Goal: Task Accomplishment & Management: Manage account settings

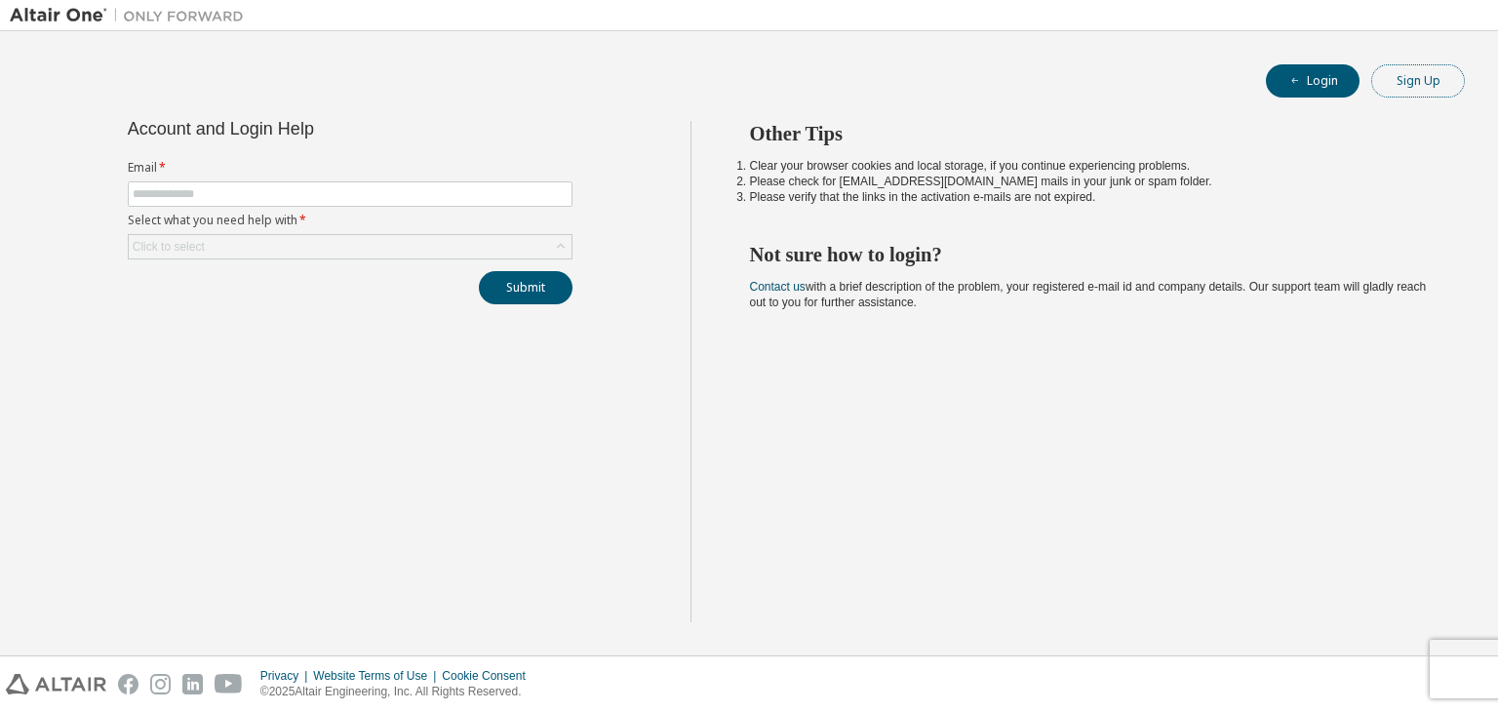
click at [1444, 77] on button "Sign Up" at bounding box center [1419, 80] width 94 height 33
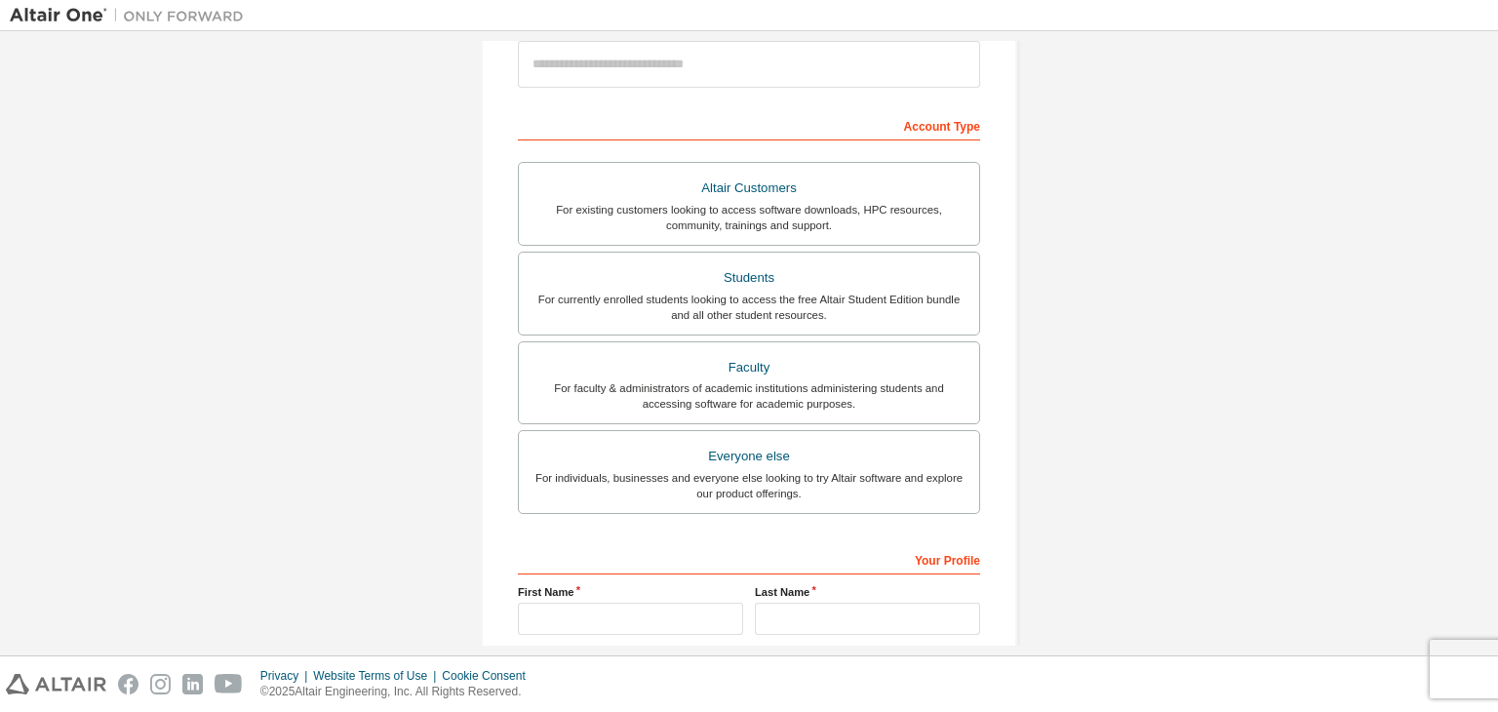
scroll to position [293, 0]
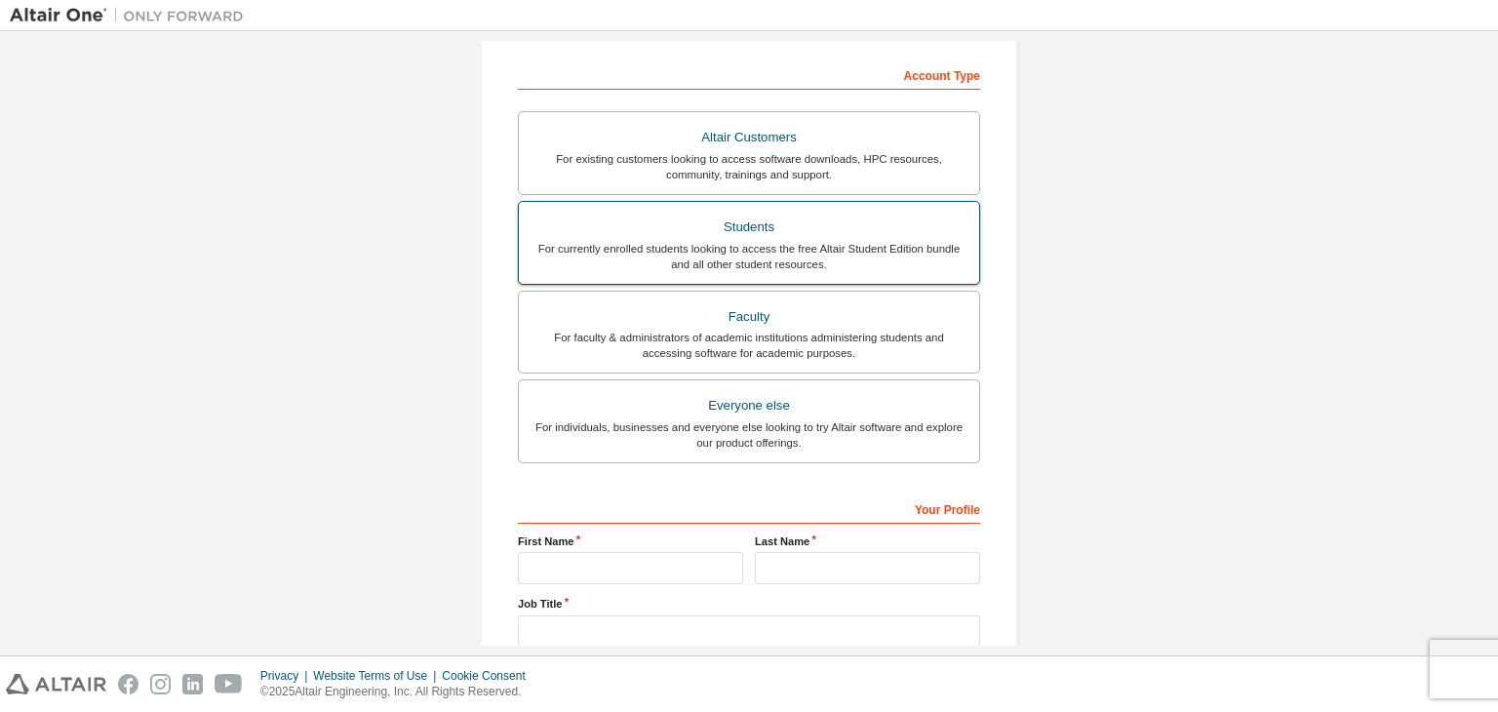
click at [772, 211] on label "Students For currently enrolled students looking to access the free Altair Stud…" at bounding box center [749, 243] width 462 height 84
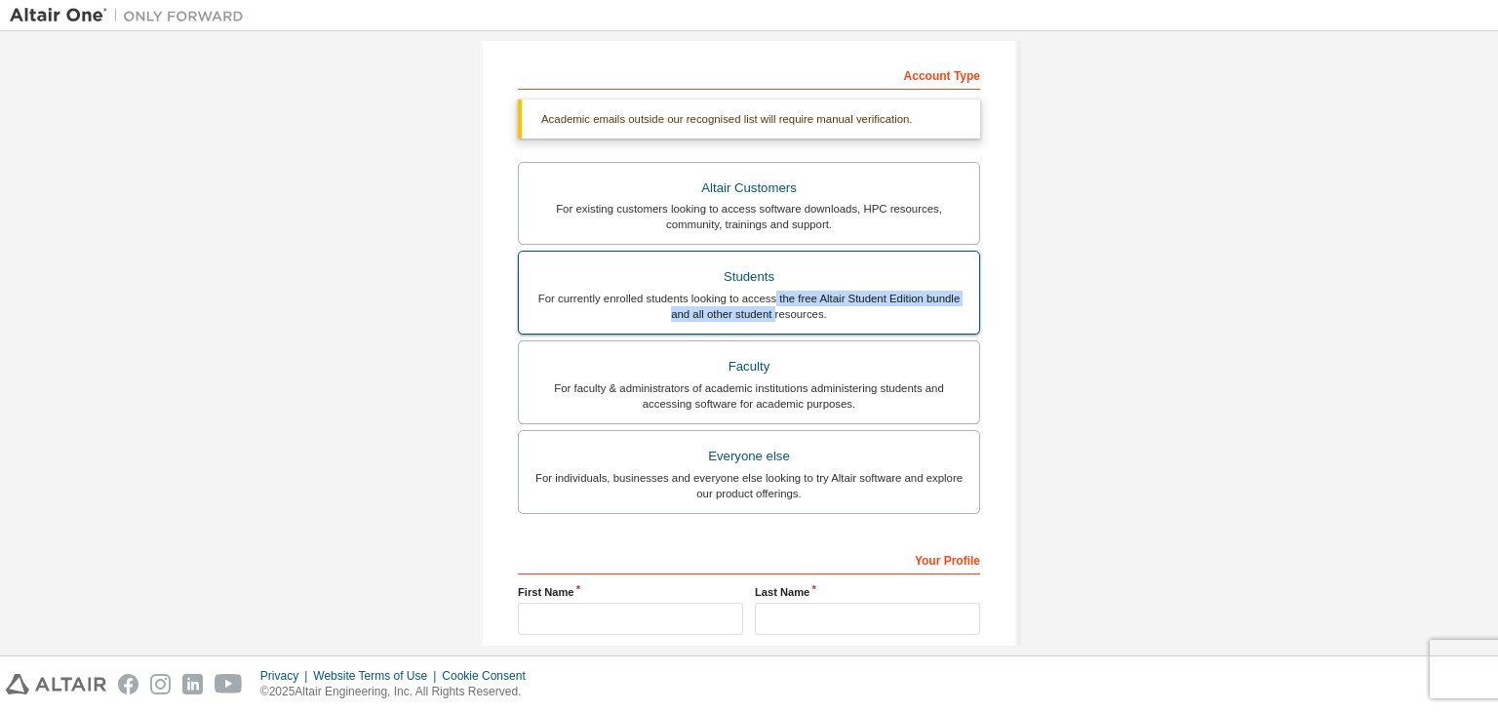
click at [773, 307] on div "For currently enrolled students looking to access the free Altair Student Editi…" at bounding box center [749, 306] width 437 height 31
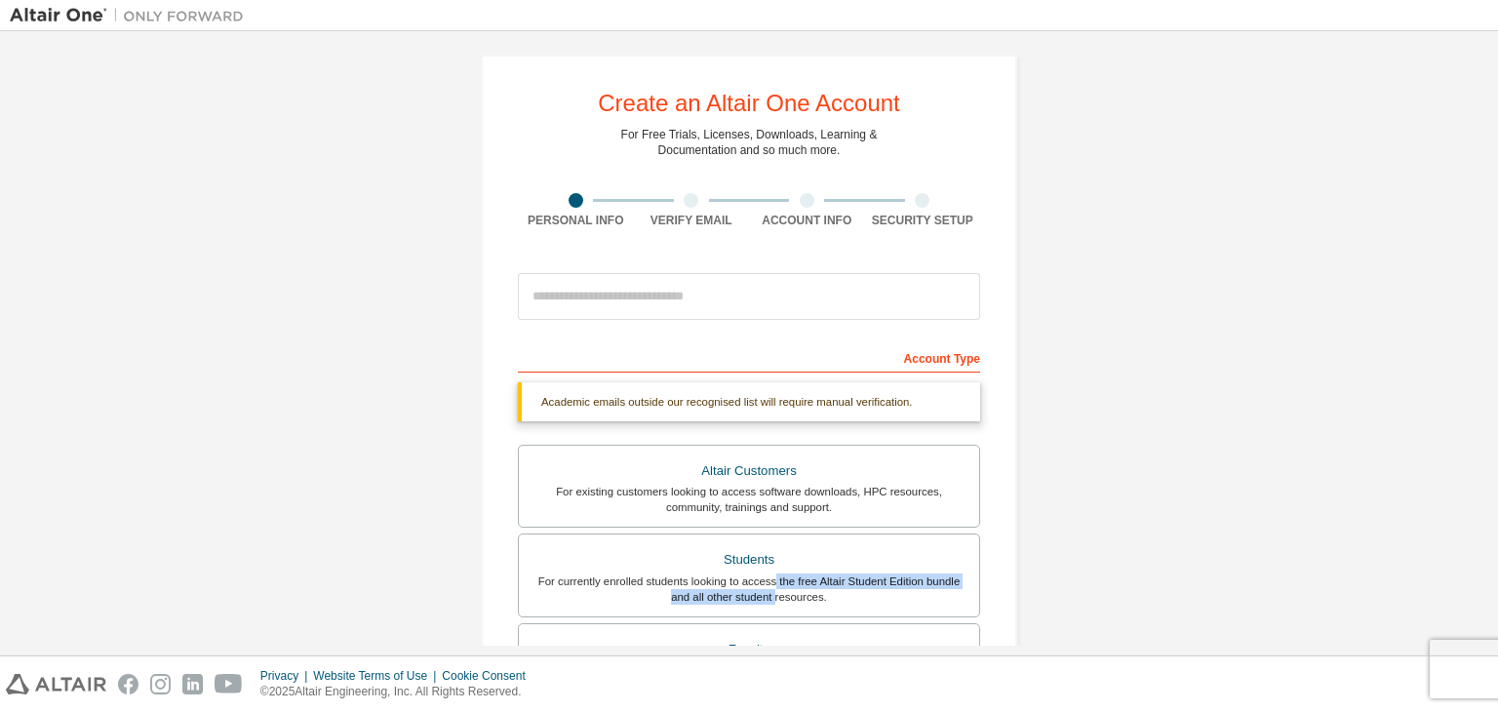
scroll to position [0, 0]
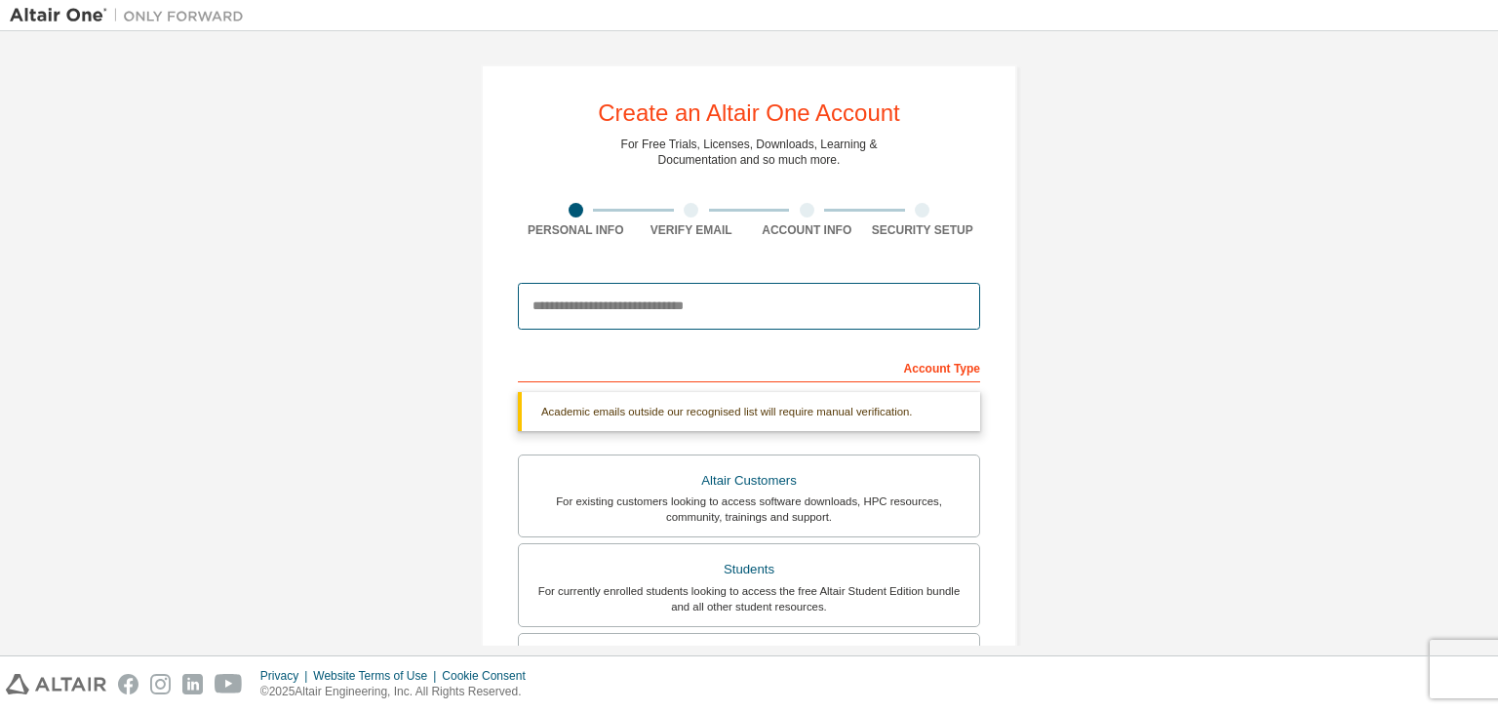
click at [636, 307] on input "email" at bounding box center [749, 306] width 462 height 47
type input "**********"
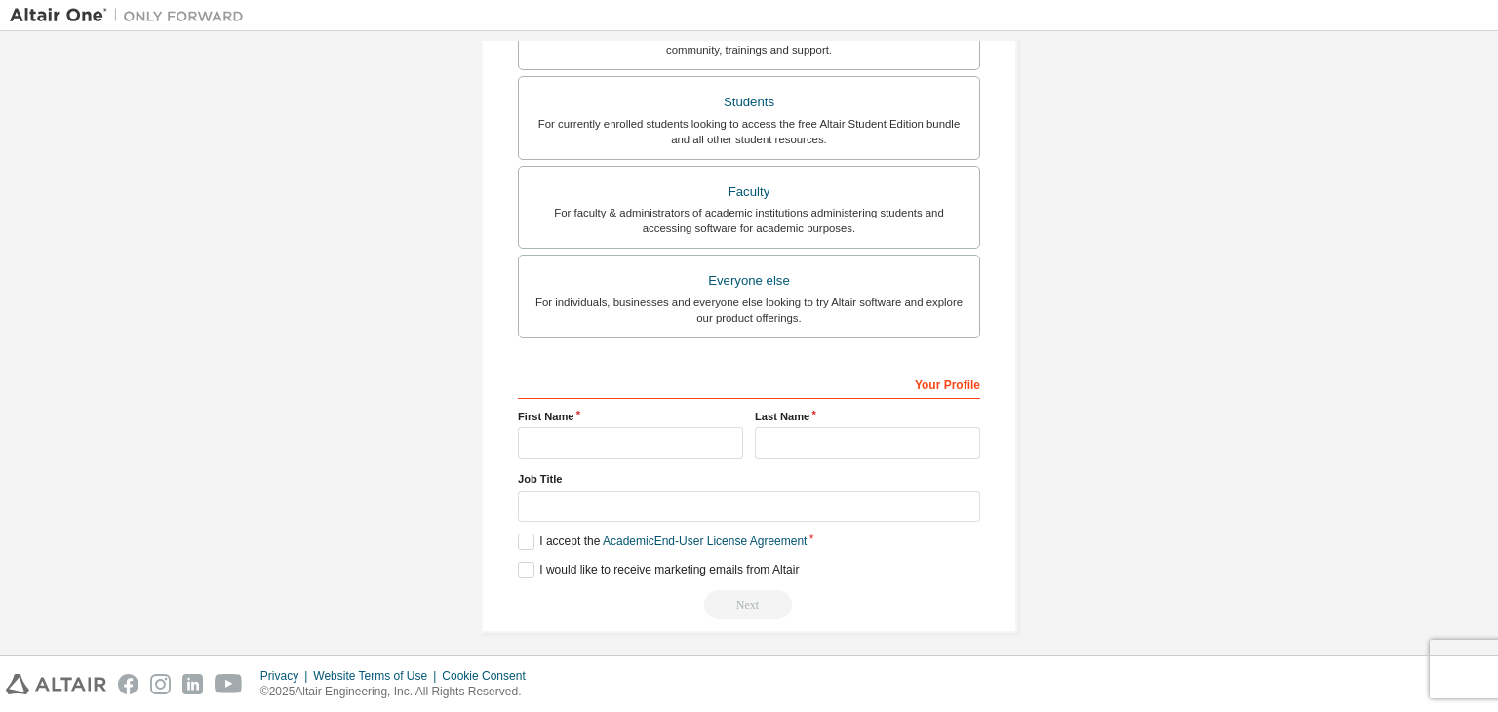
scroll to position [424, 0]
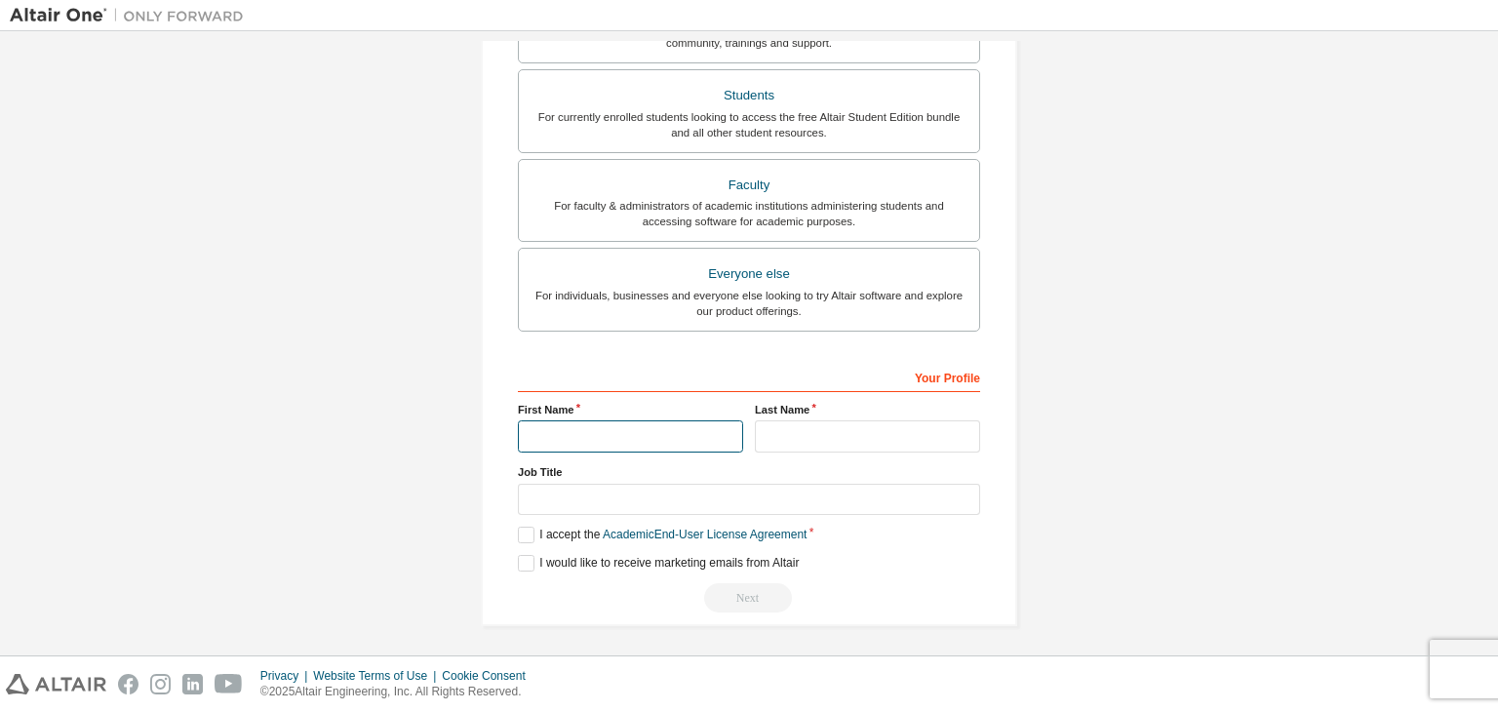
click at [620, 429] on input "text" at bounding box center [630, 436] width 225 height 32
type input "*****"
click at [815, 432] on input "text" at bounding box center [867, 436] width 225 height 32
type input "**********"
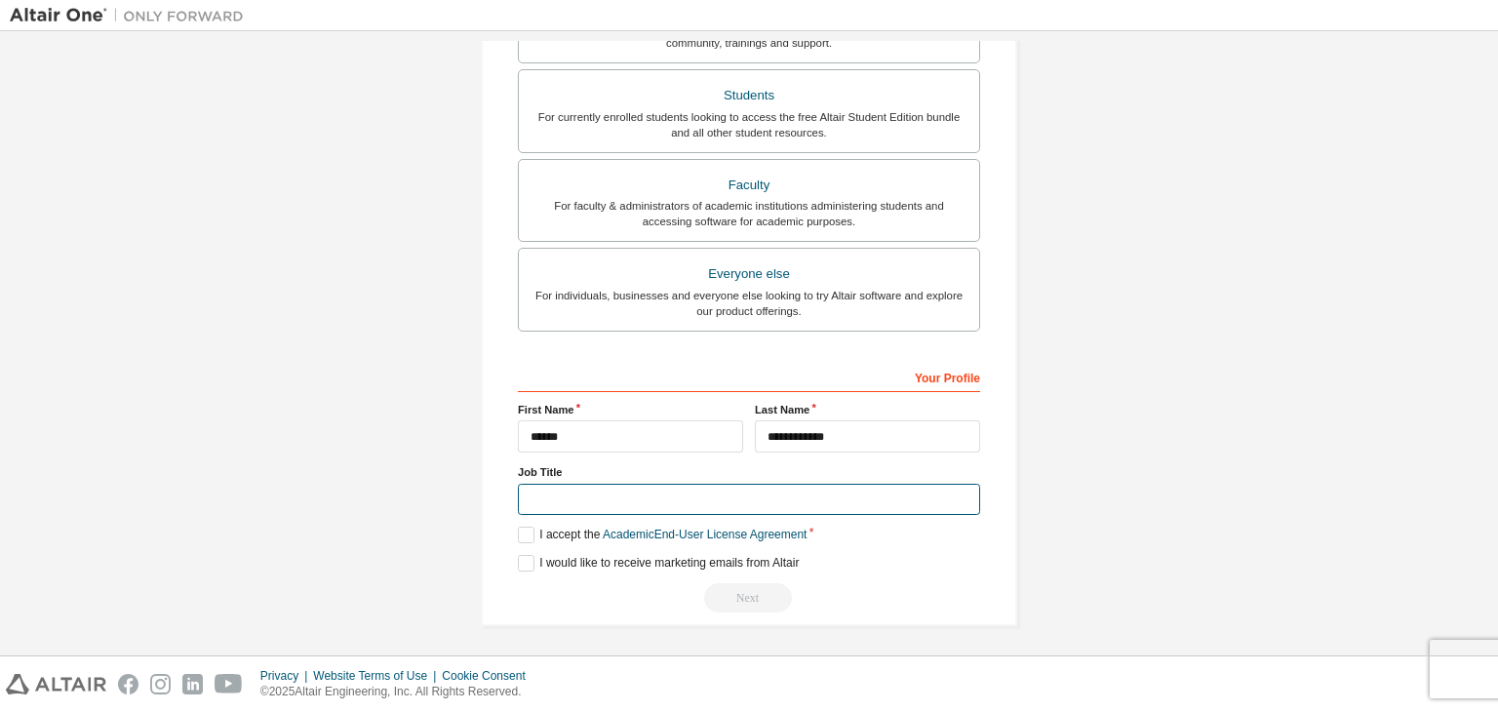
click at [733, 489] on input "text" at bounding box center [749, 500] width 462 height 32
click at [518, 527] on label "I accept the Academic End-User License Agreement" at bounding box center [662, 535] width 289 height 17
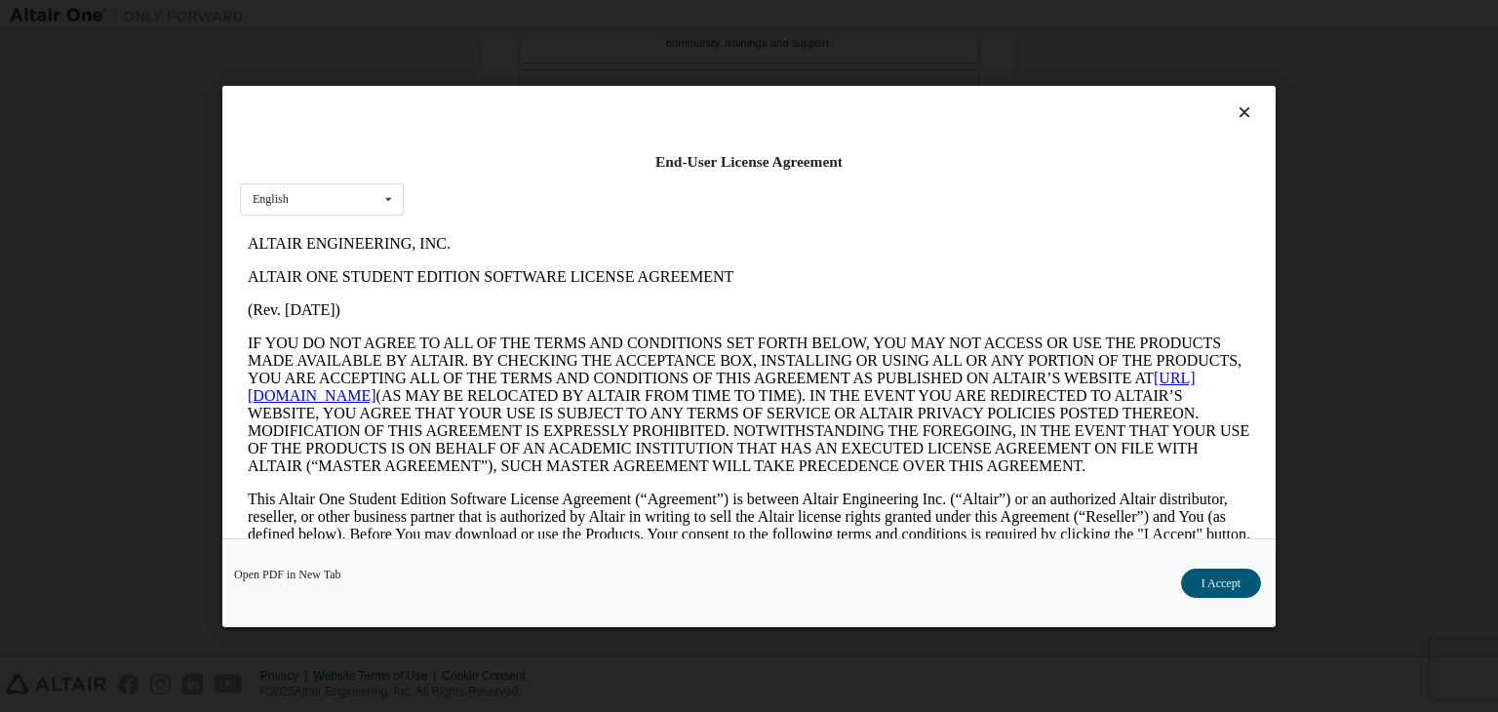
scroll to position [0, 0]
click at [1216, 577] on button "I Accept" at bounding box center [1221, 583] width 80 height 29
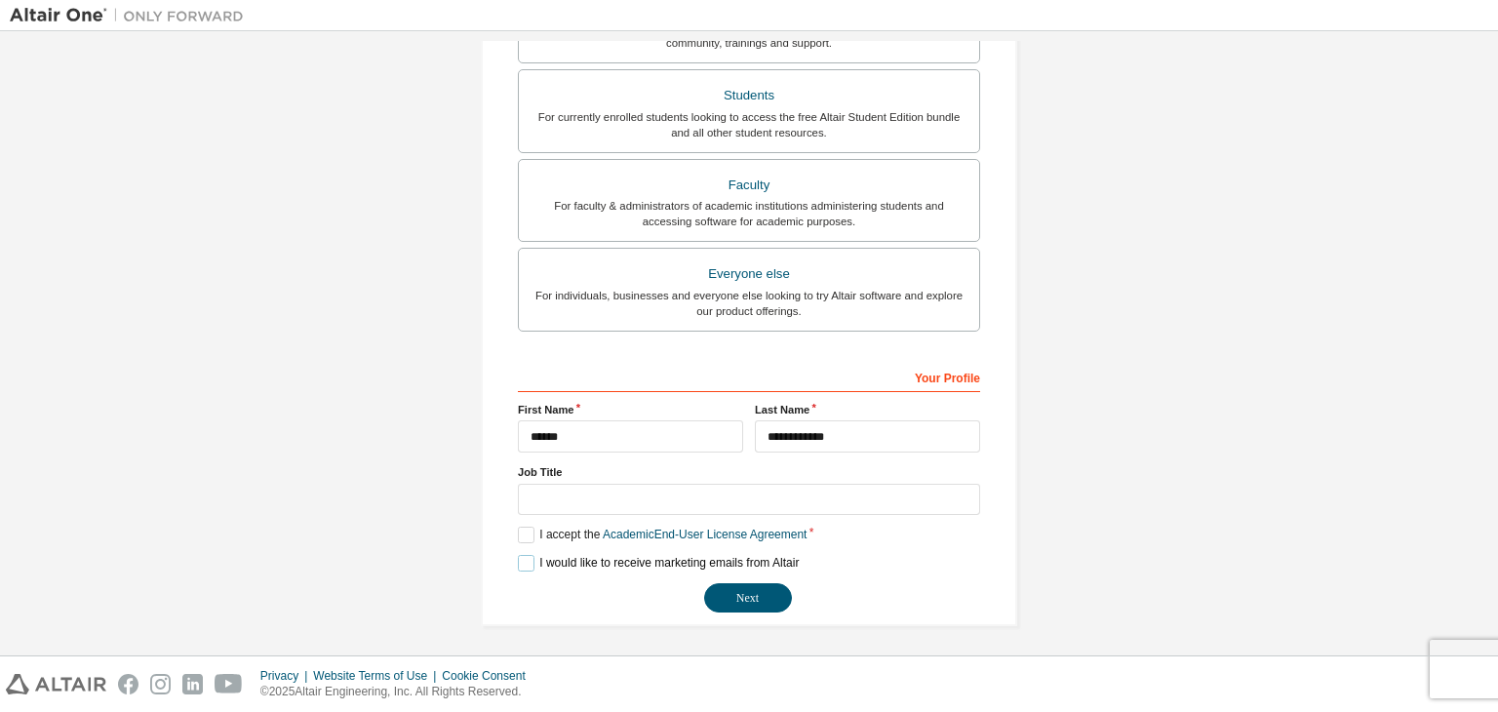
click at [528, 559] on label "I would like to receive marketing emails from Altair" at bounding box center [658, 563] width 281 height 17
click at [528, 555] on label "I would like to receive marketing emails from Altair" at bounding box center [658, 563] width 281 height 17
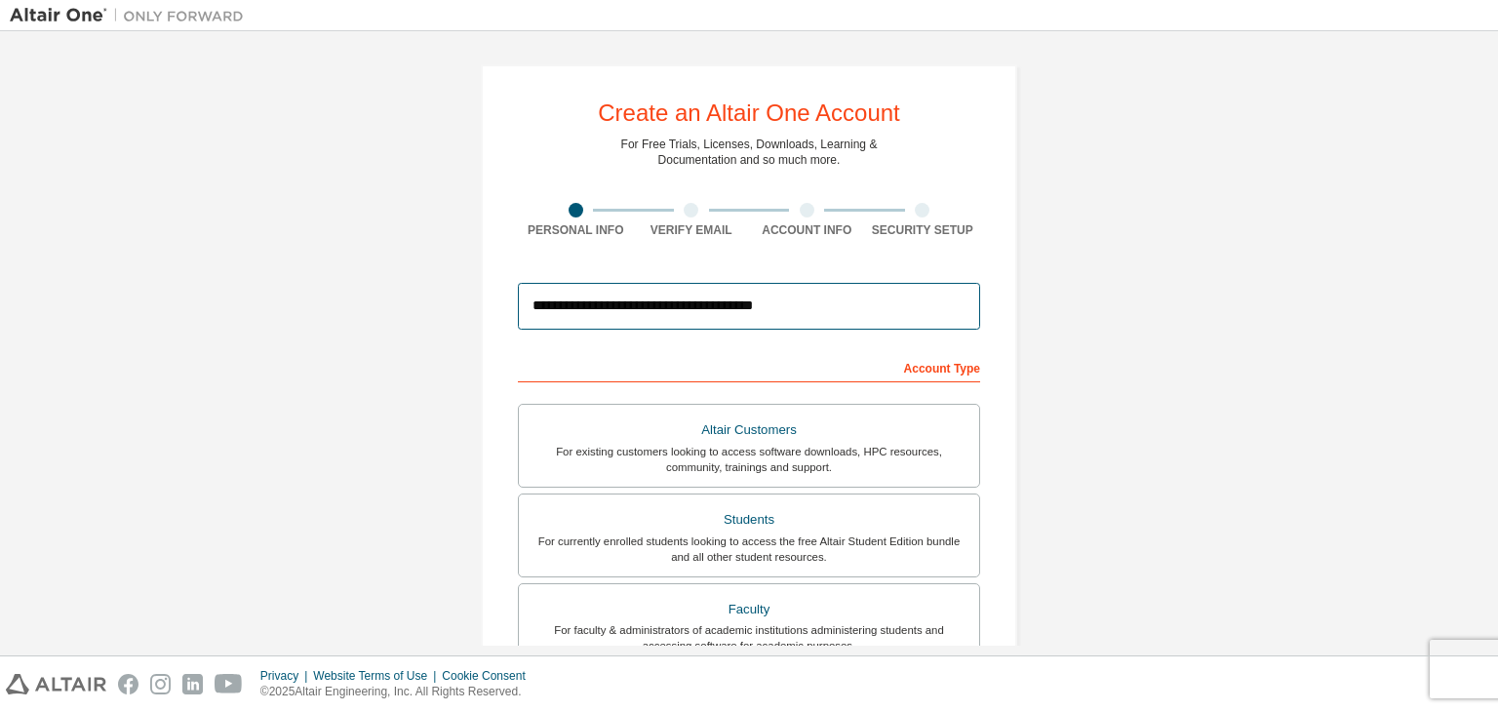
click at [854, 294] on input "**********" at bounding box center [749, 306] width 462 height 47
click at [851, 301] on input "**********" at bounding box center [749, 306] width 462 height 47
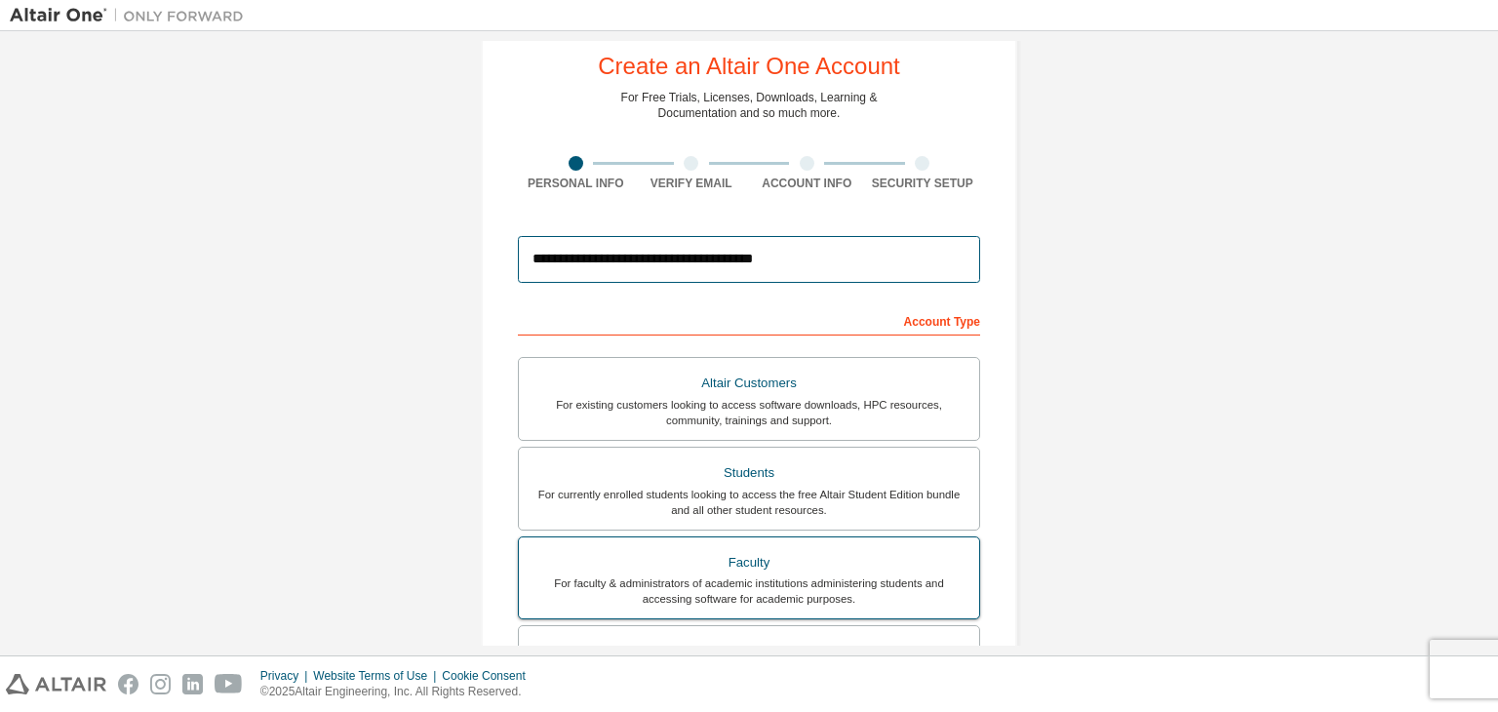
scroll to position [390, 0]
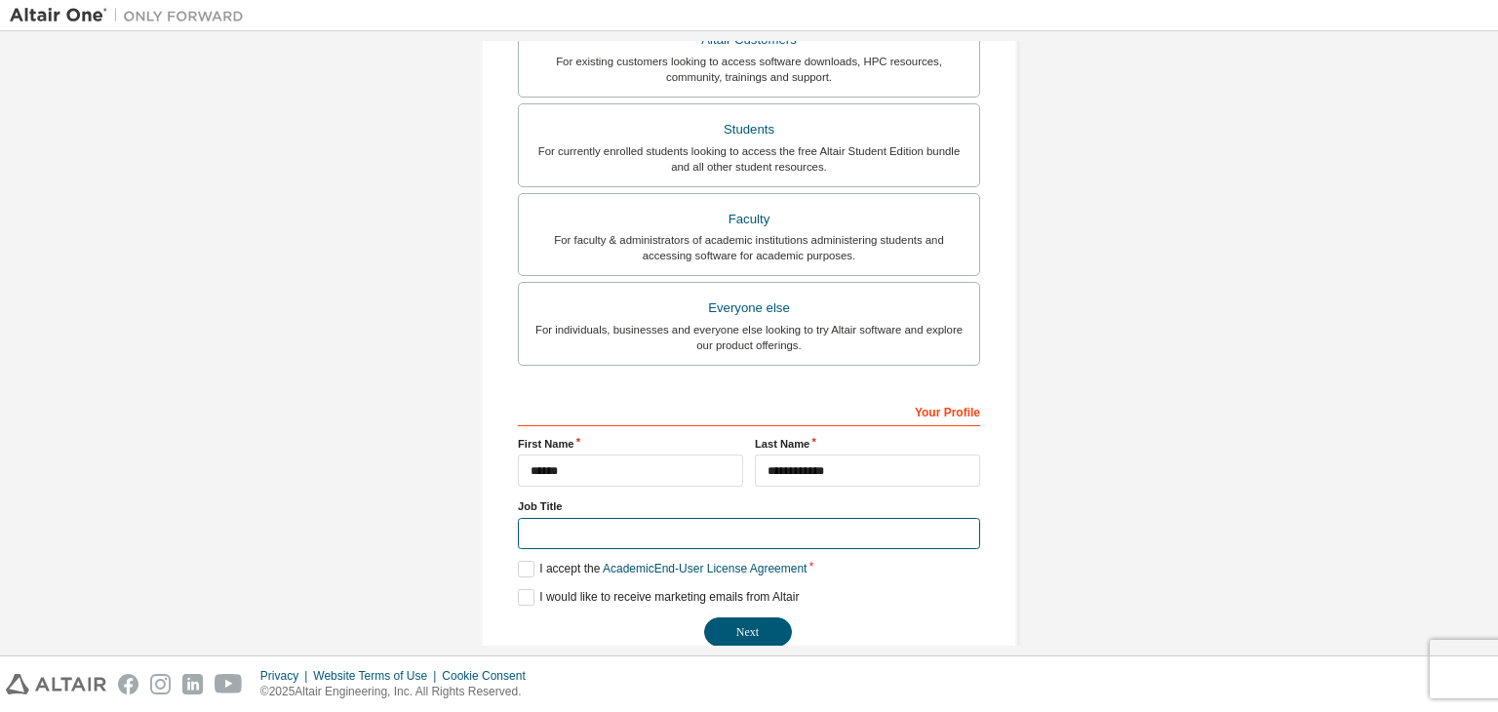
click at [616, 523] on input "text" at bounding box center [749, 534] width 462 height 32
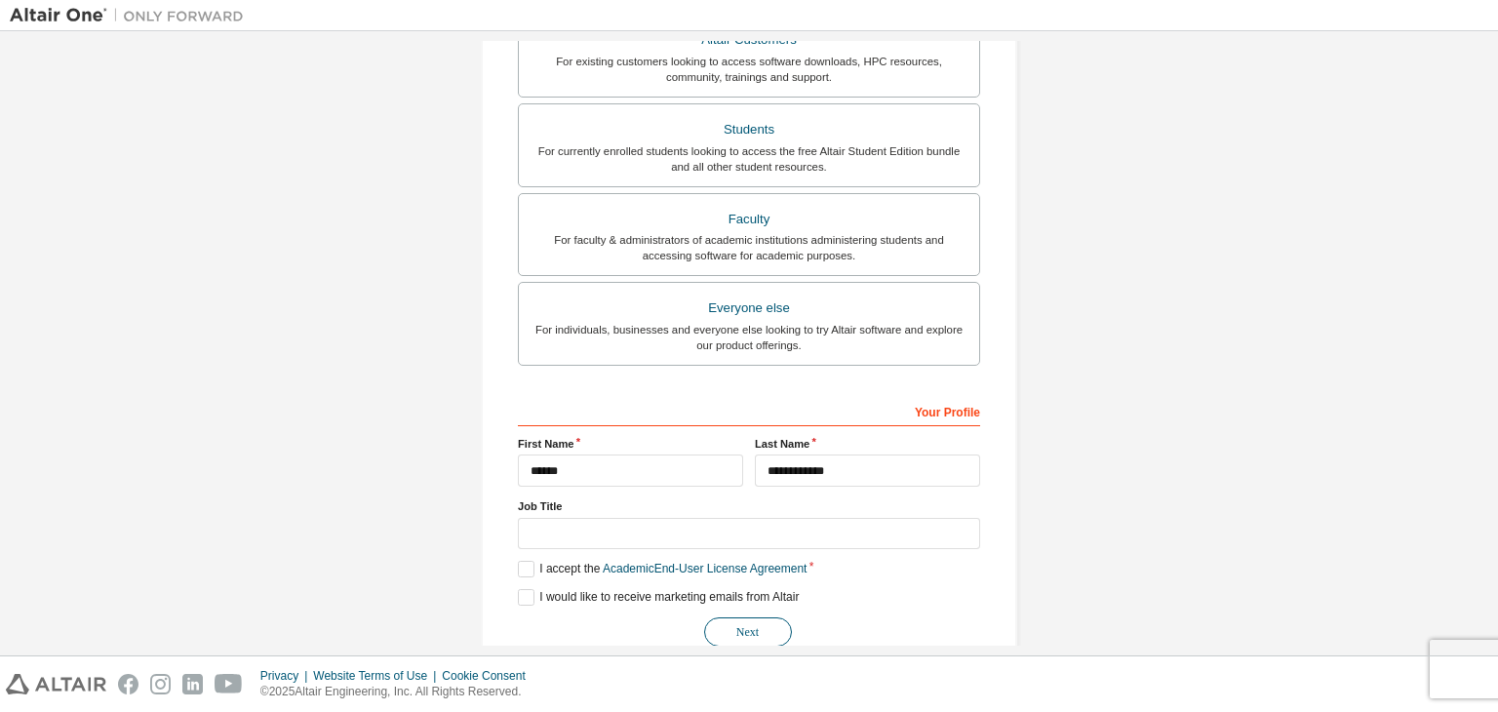
click at [738, 633] on button "Next" at bounding box center [748, 632] width 88 height 29
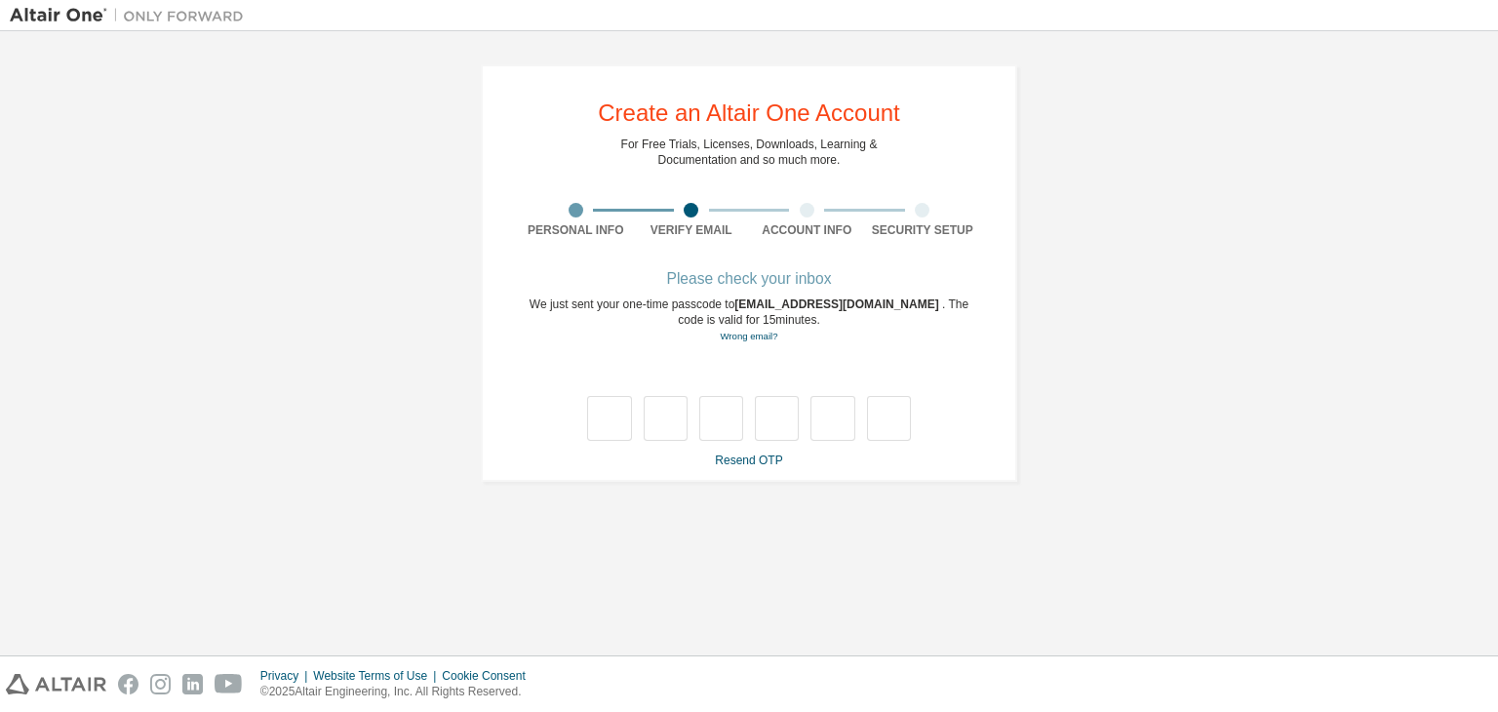
scroll to position [0, 0]
type input "*"
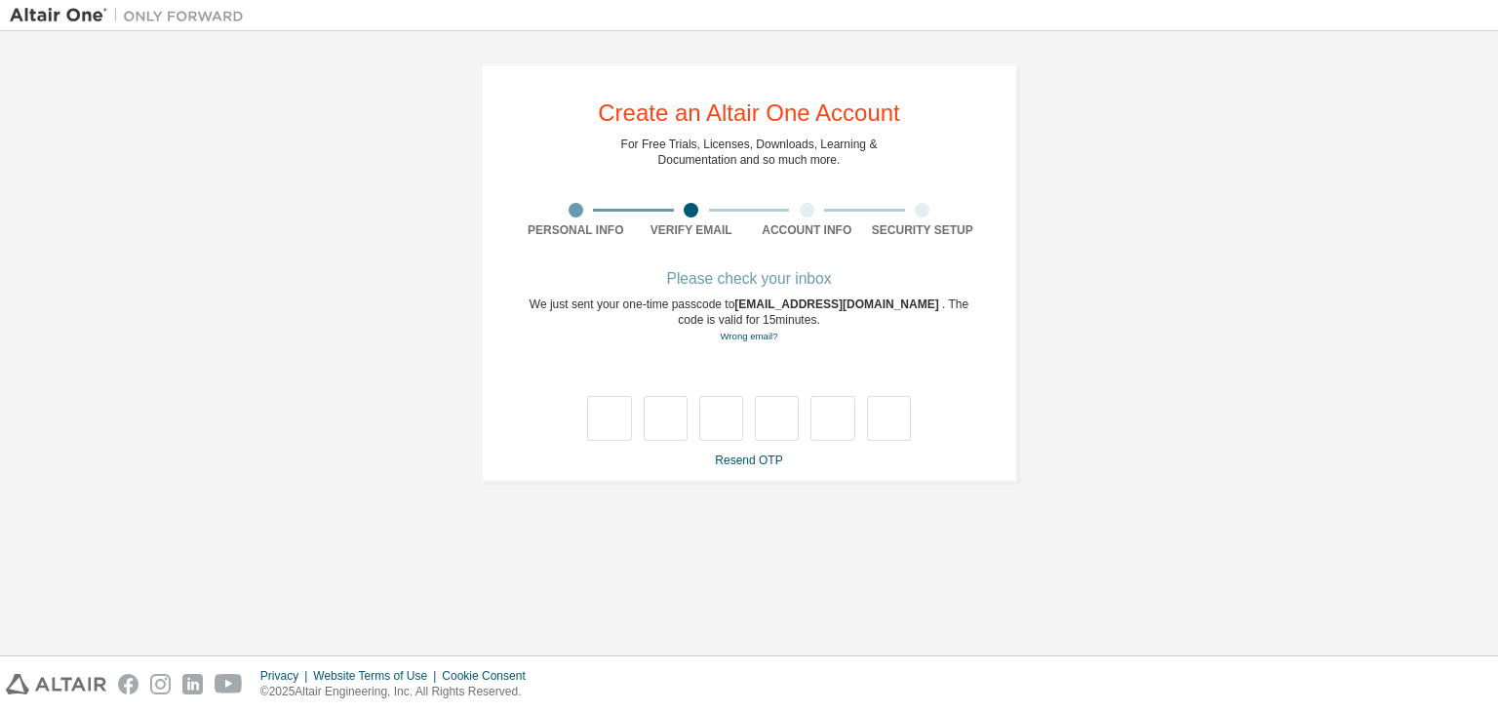
type input "*"
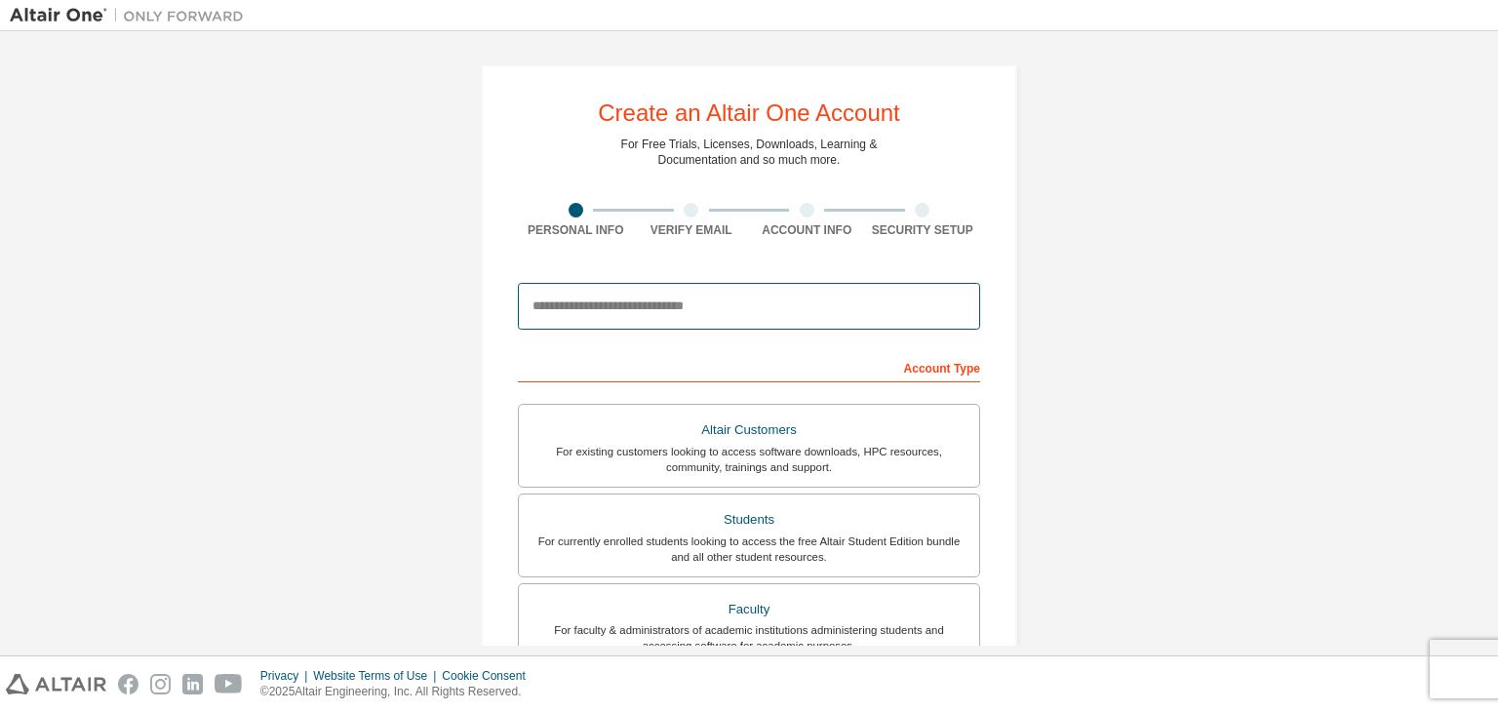
click at [692, 313] on input "email" at bounding box center [749, 306] width 462 height 47
type input "**********"
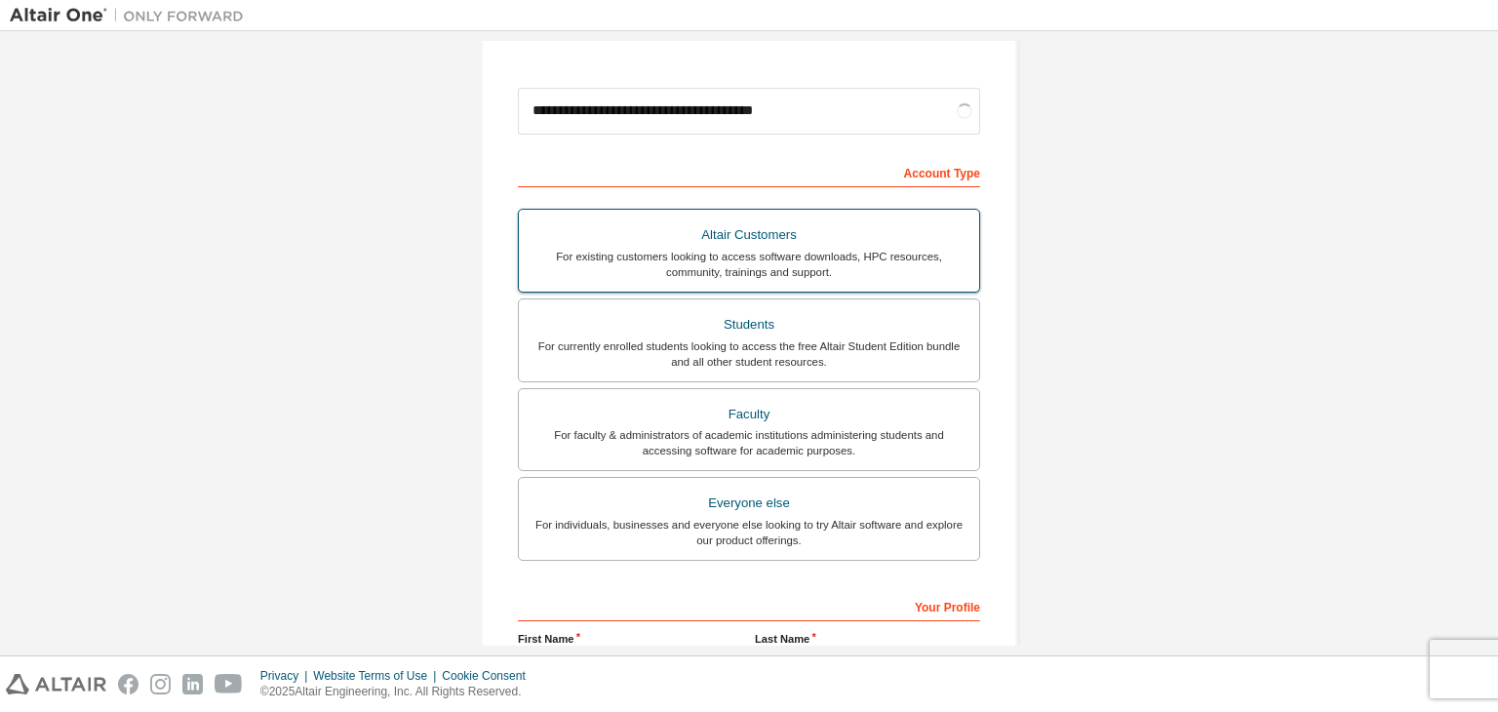
click at [695, 340] on div "For currently enrolled students looking to access the free Altair Student Editi…" at bounding box center [749, 354] width 437 height 31
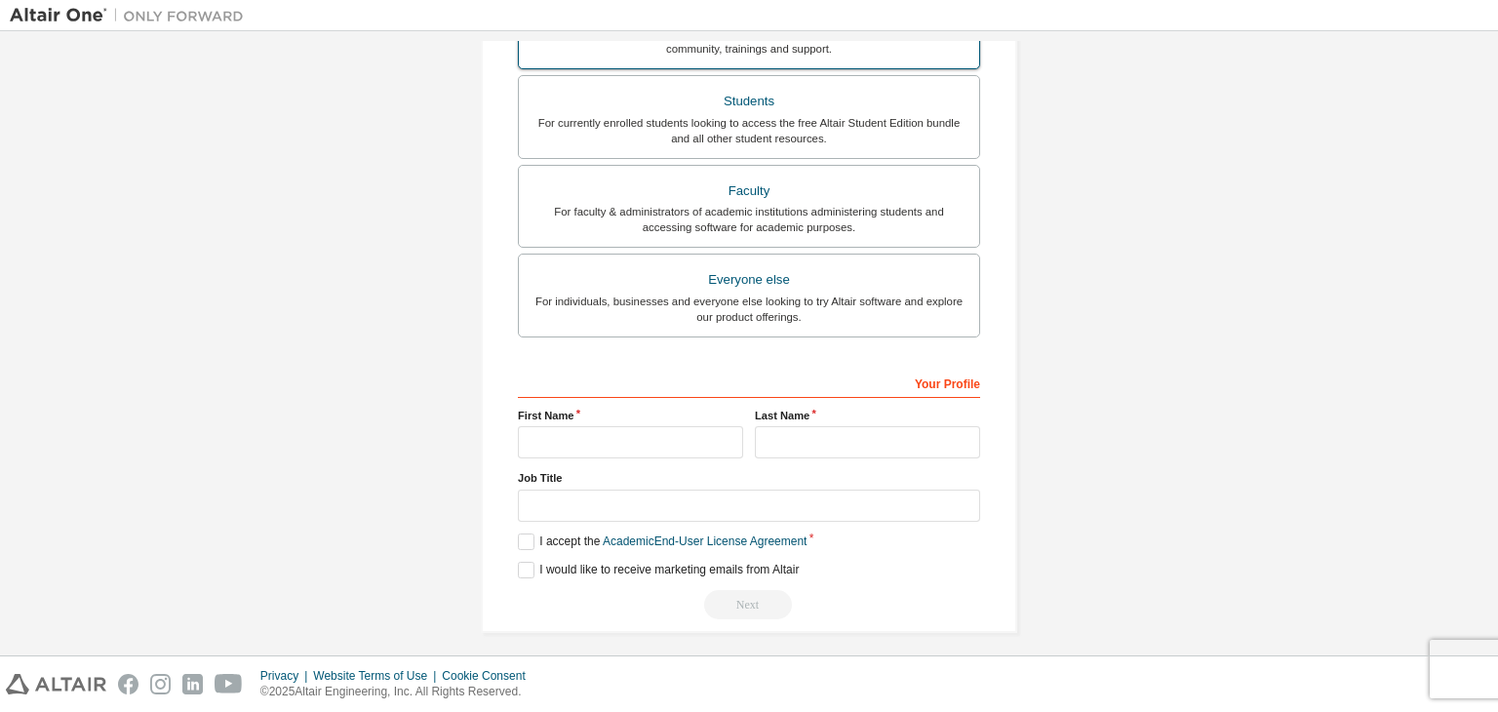
scroll to position [486, 0]
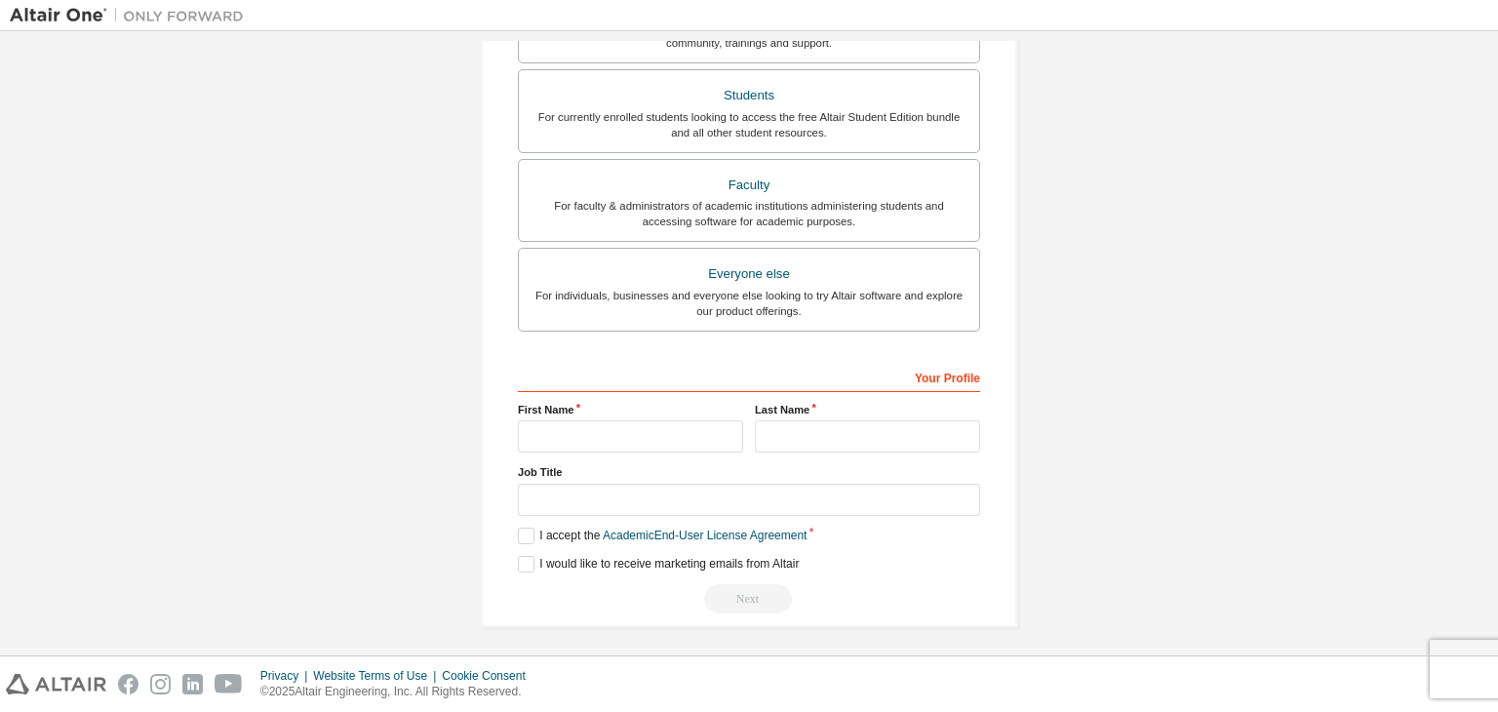
click at [602, 416] on div "First Name" at bounding box center [630, 427] width 237 height 51
click at [602, 422] on input "text" at bounding box center [630, 436] width 225 height 32
click at [596, 486] on input "text" at bounding box center [749, 500] width 462 height 32
click at [648, 446] on input "text" at bounding box center [630, 436] width 225 height 32
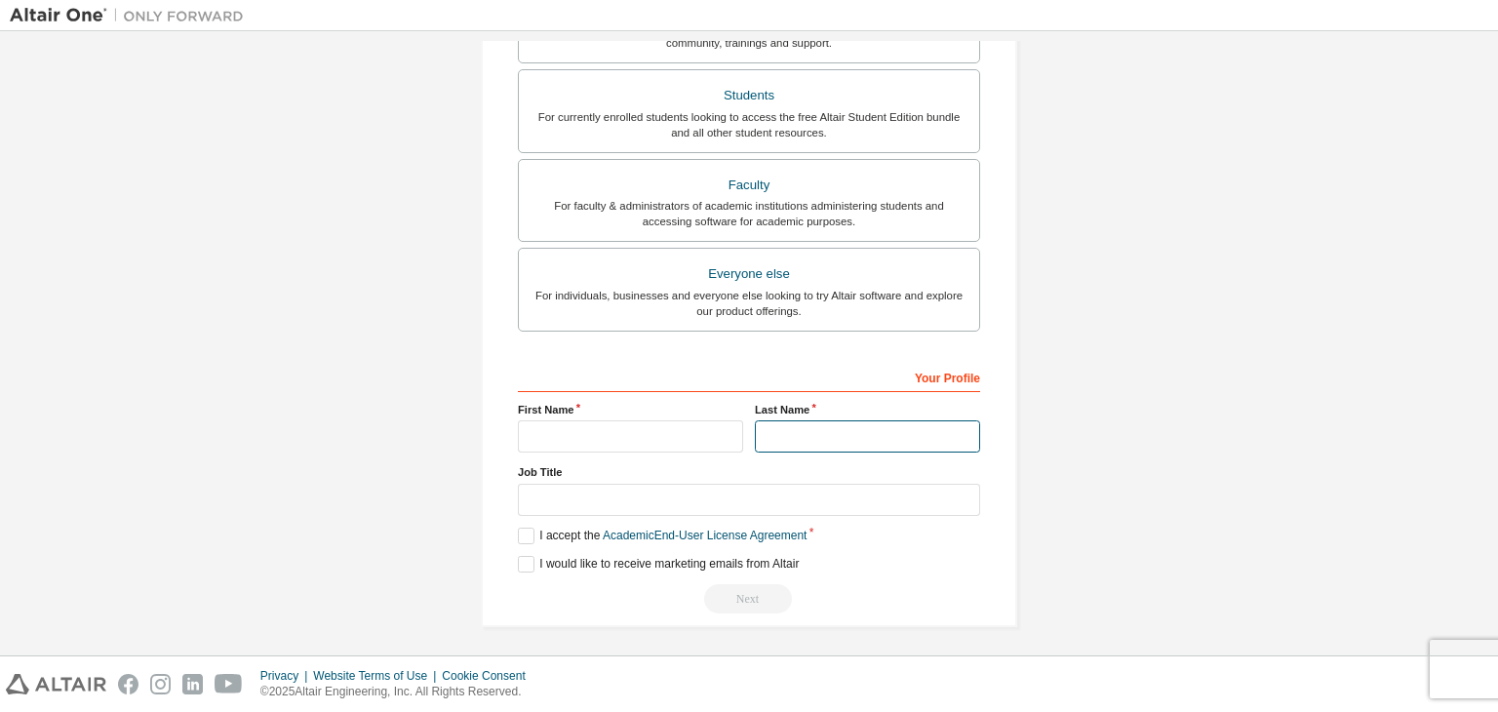
click at [763, 433] on input "text" at bounding box center [867, 436] width 225 height 32
type input "**********"
click at [675, 422] on input "text" at bounding box center [630, 436] width 225 height 32
type input "*****"
click at [529, 532] on label "I accept the Academic End-User License Agreement" at bounding box center [662, 536] width 289 height 17
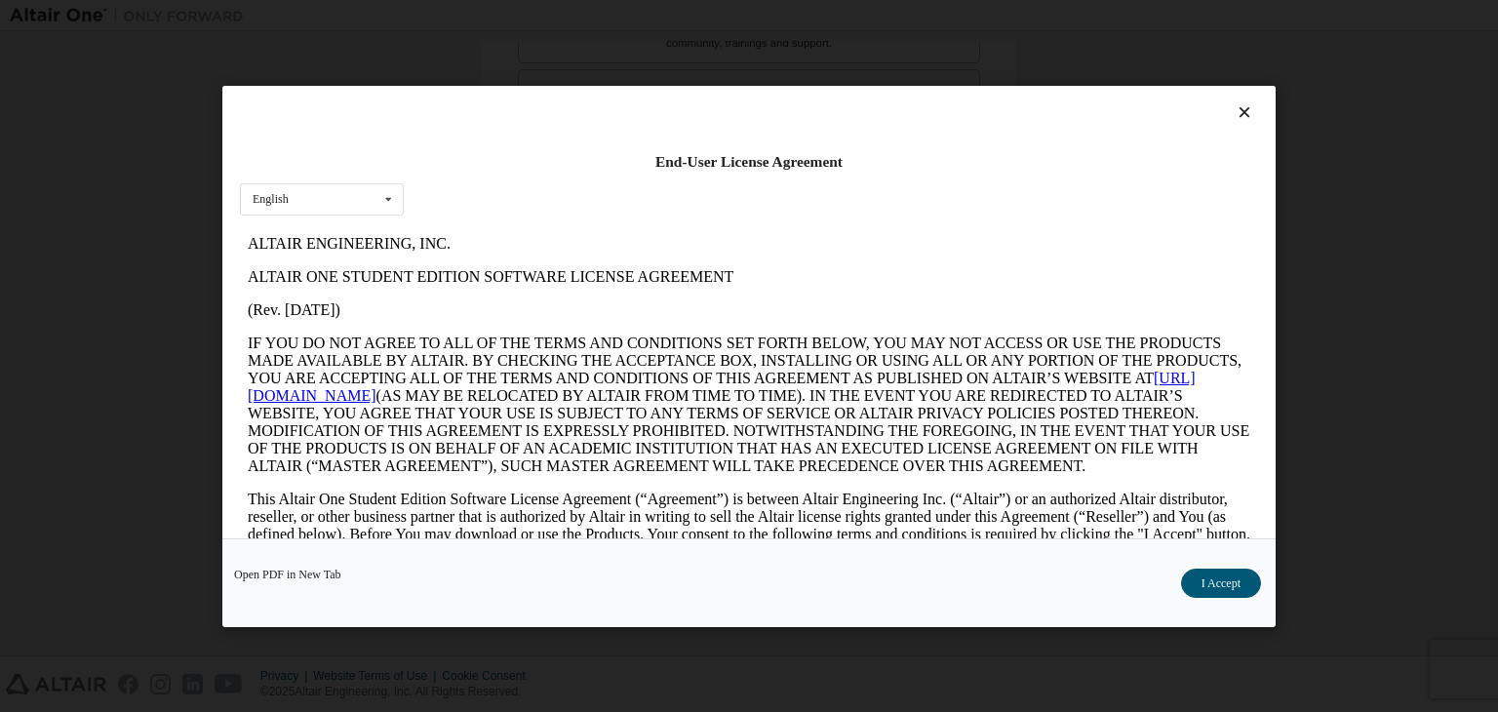
scroll to position [0, 0]
click at [1184, 577] on button "I Accept" at bounding box center [1221, 583] width 80 height 29
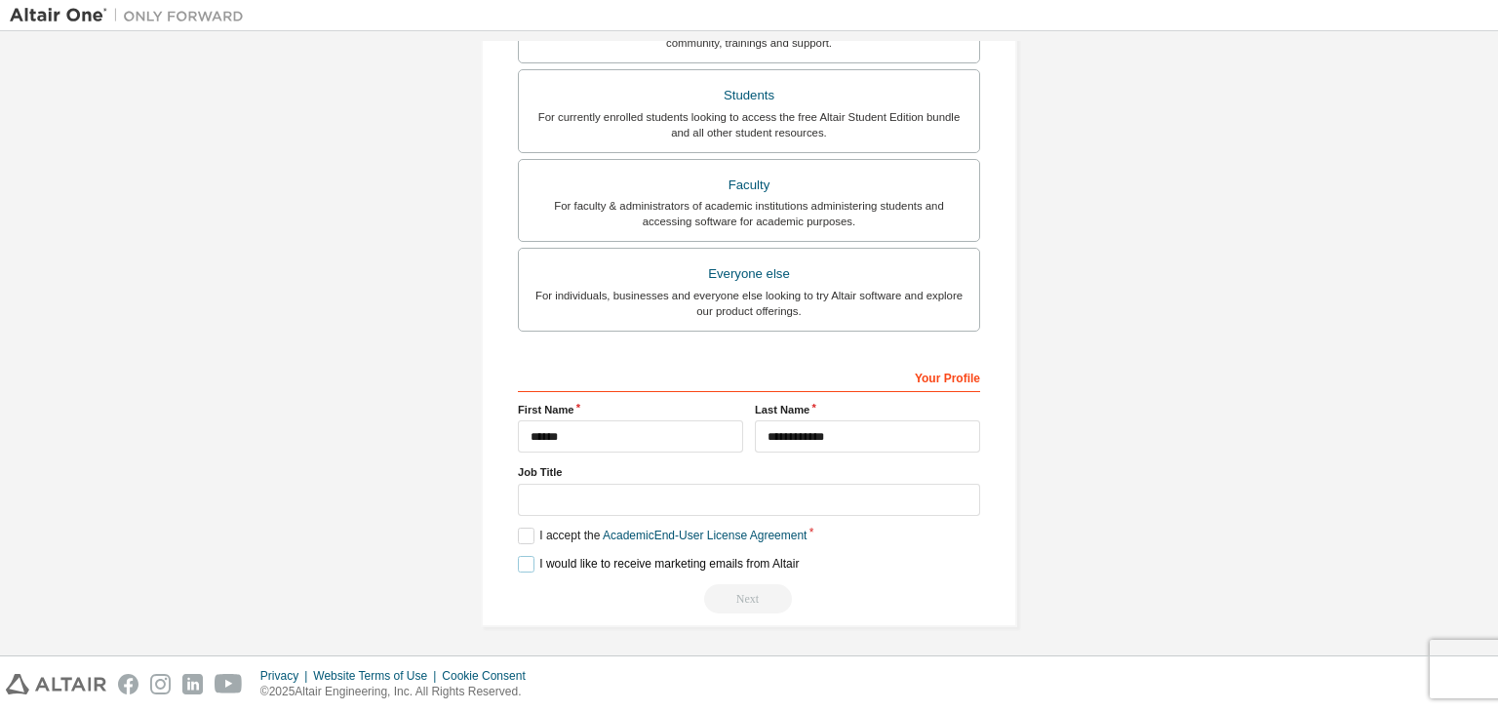
click at [520, 556] on label "I would like to receive marketing emails from Altair" at bounding box center [658, 564] width 281 height 17
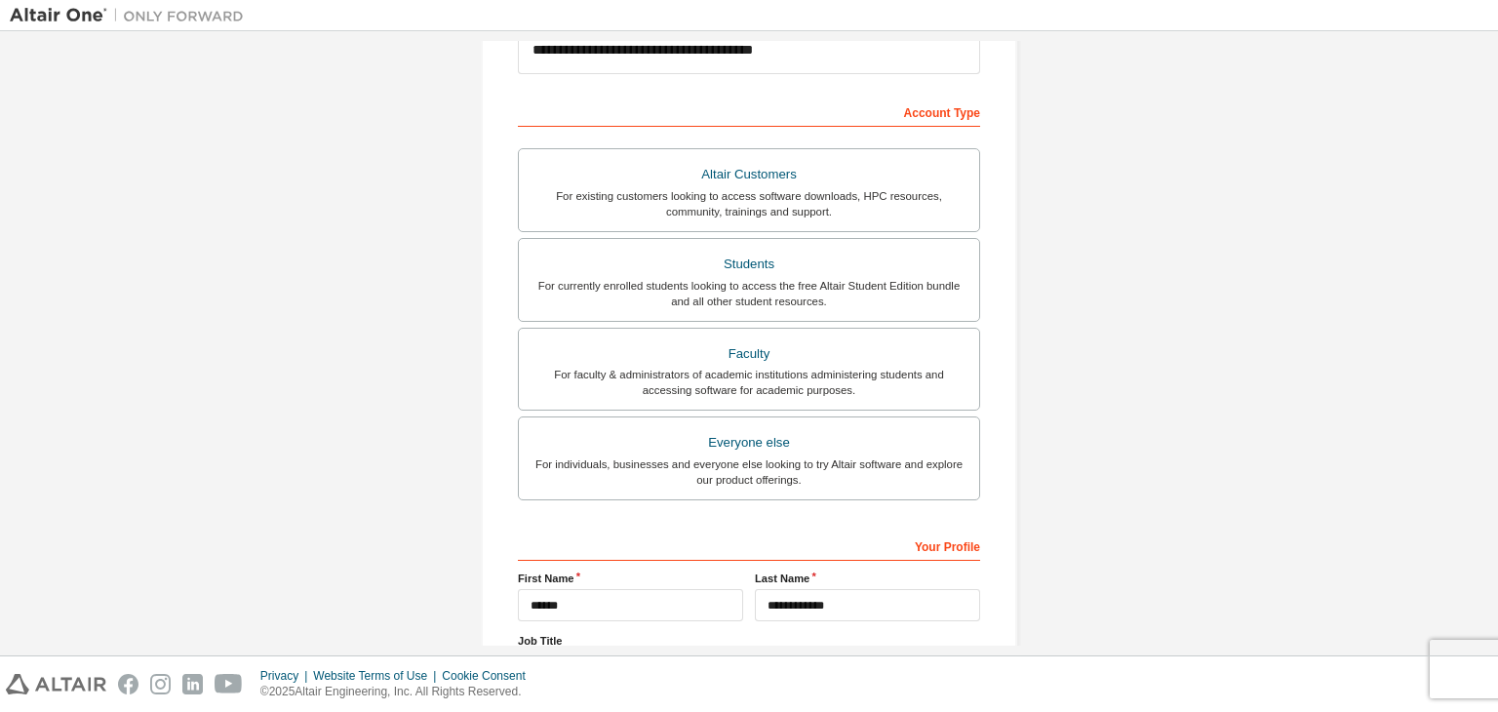
scroll to position [291, 0]
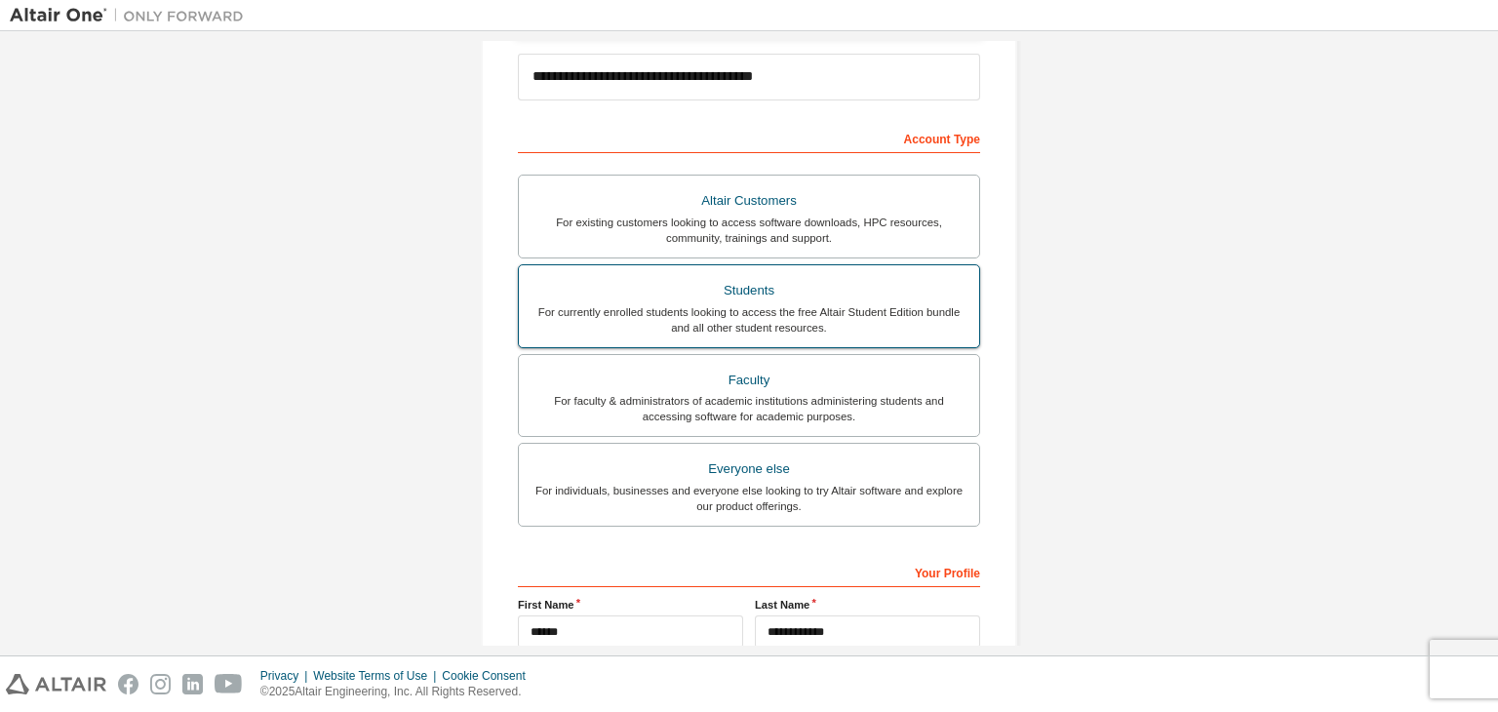
click at [756, 304] on div "For currently enrolled students looking to access the free Altair Student Editi…" at bounding box center [749, 319] width 437 height 31
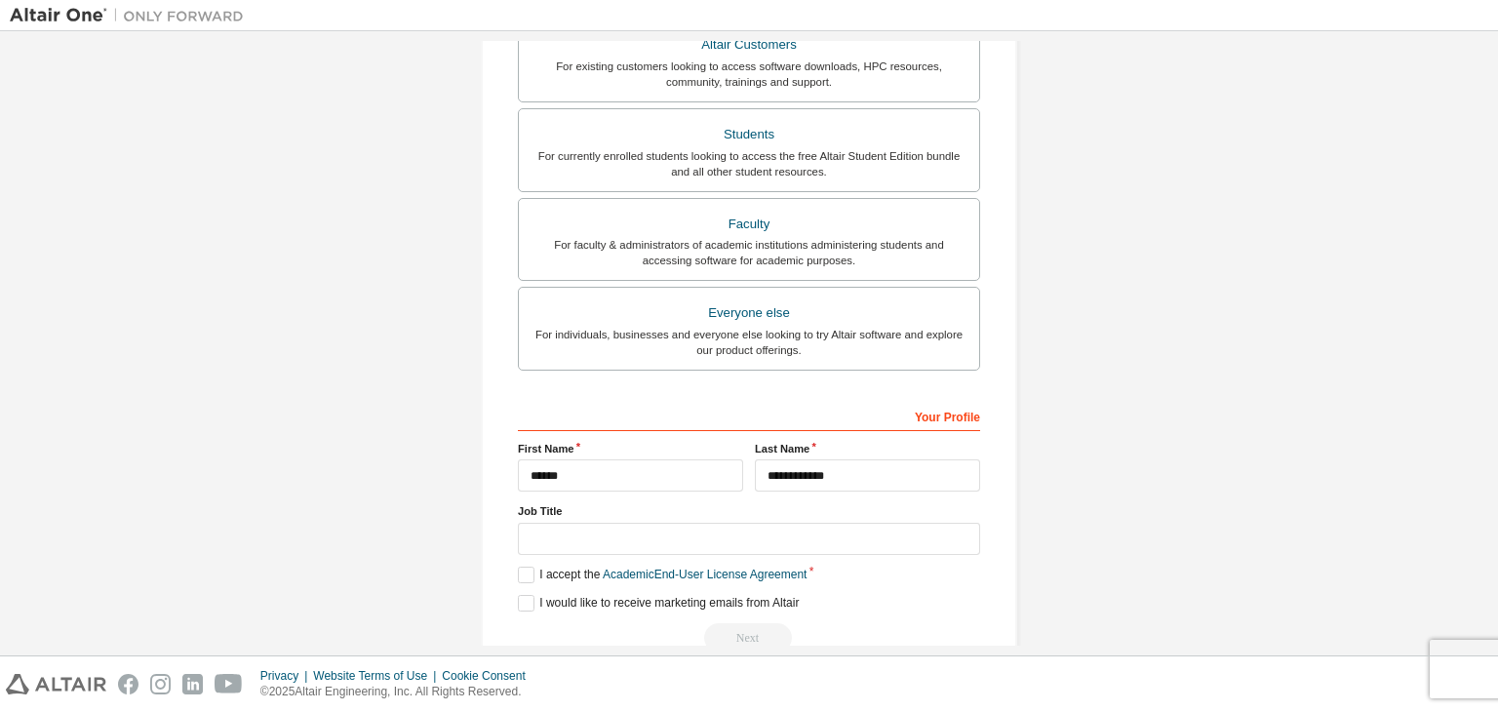
scroll to position [486, 0]
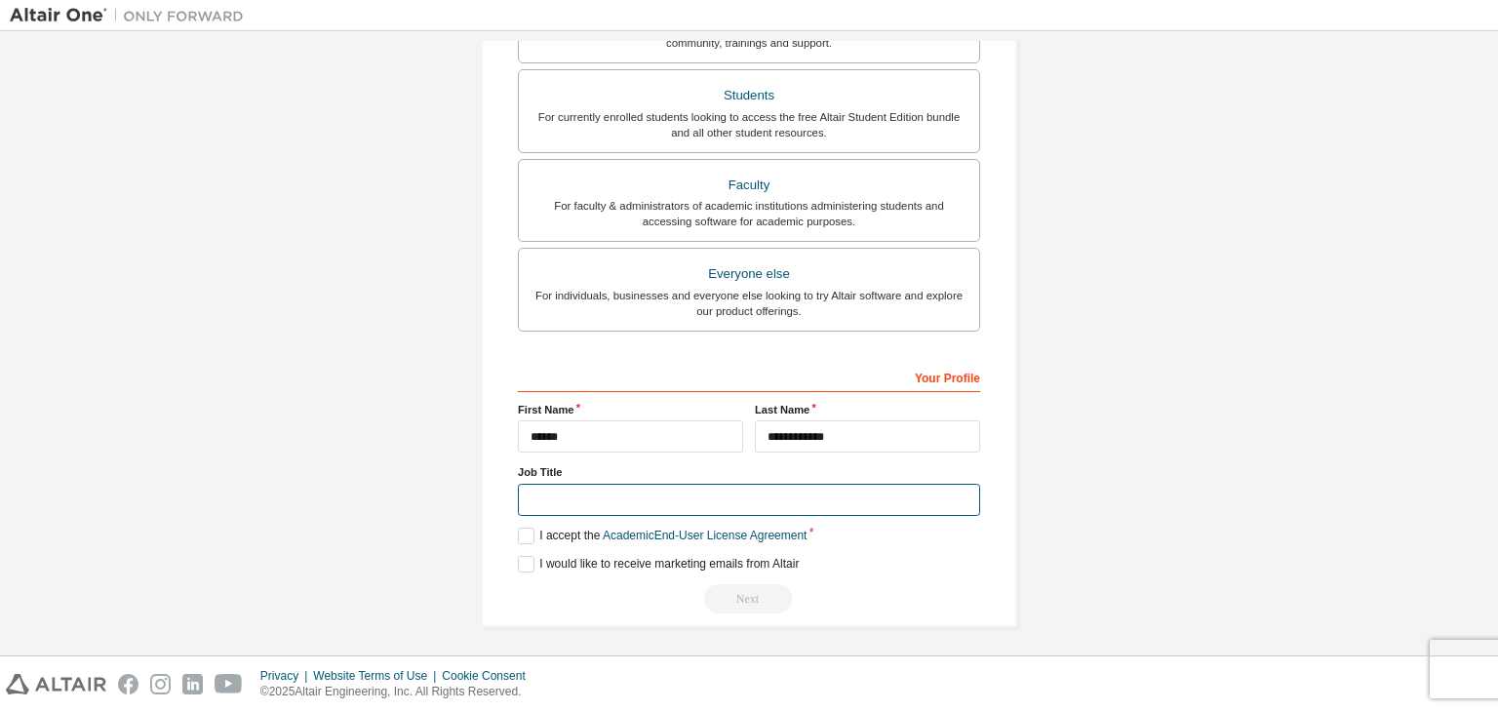
click at [670, 484] on input "text" at bounding box center [749, 500] width 462 height 32
click at [702, 584] on div "Next" at bounding box center [749, 598] width 462 height 29
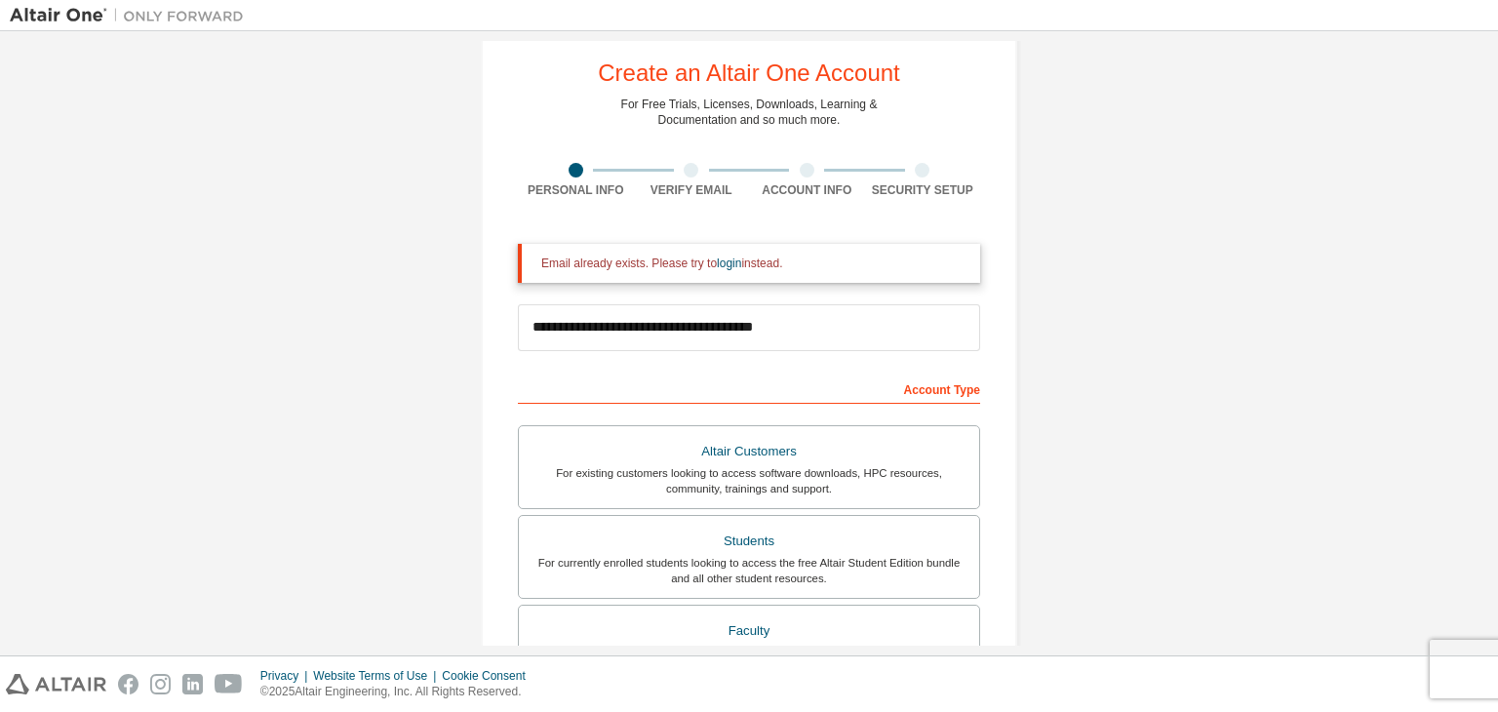
scroll to position [0, 0]
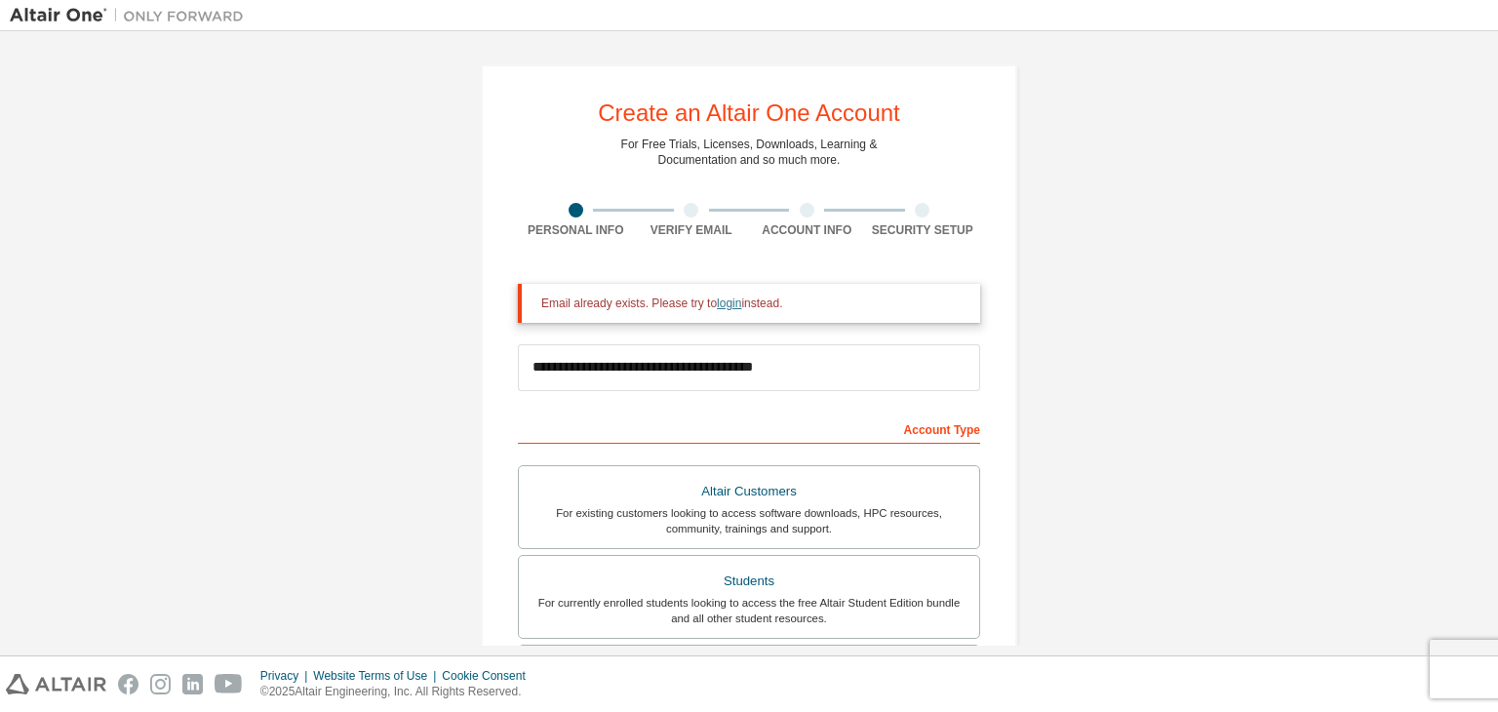
click at [725, 310] on link "login" at bounding box center [729, 304] width 24 height 14
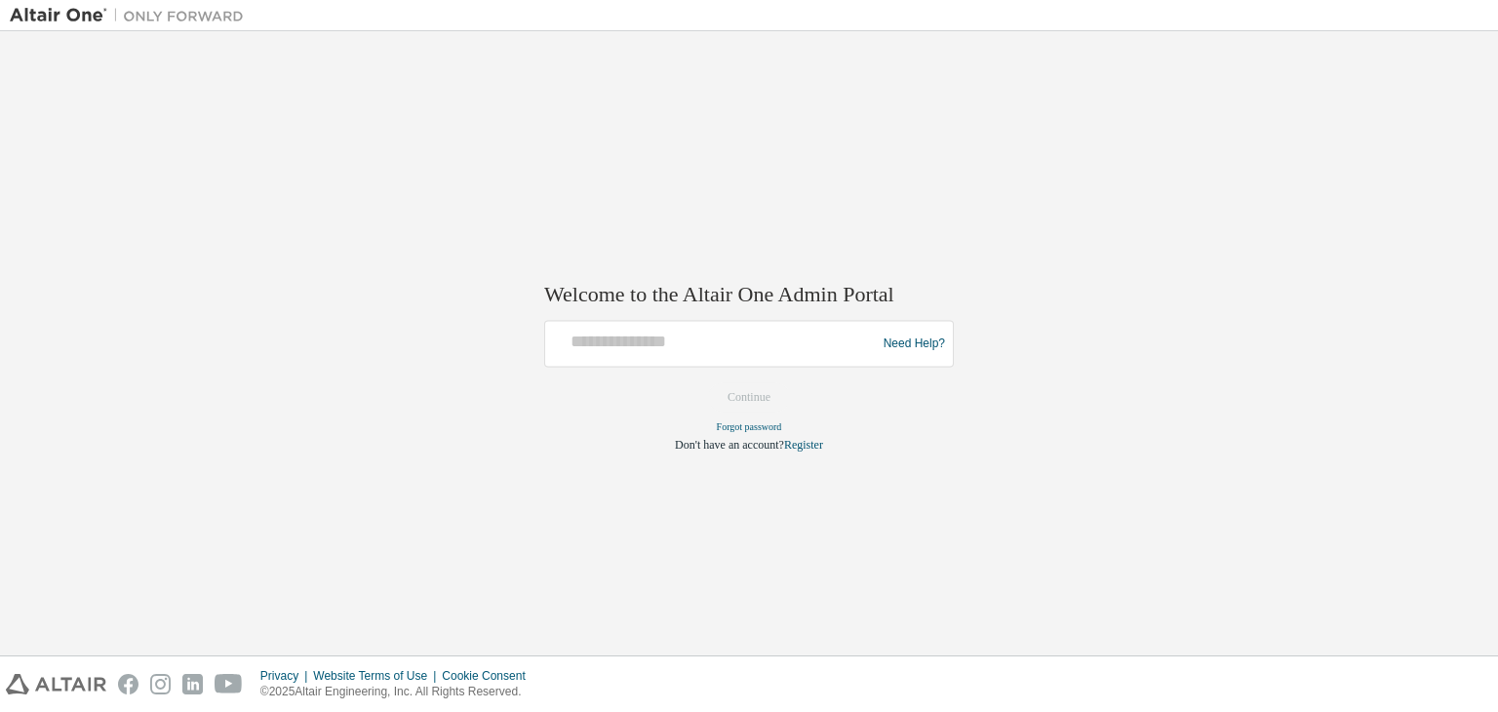
click at [769, 353] on div at bounding box center [713, 344] width 321 height 37
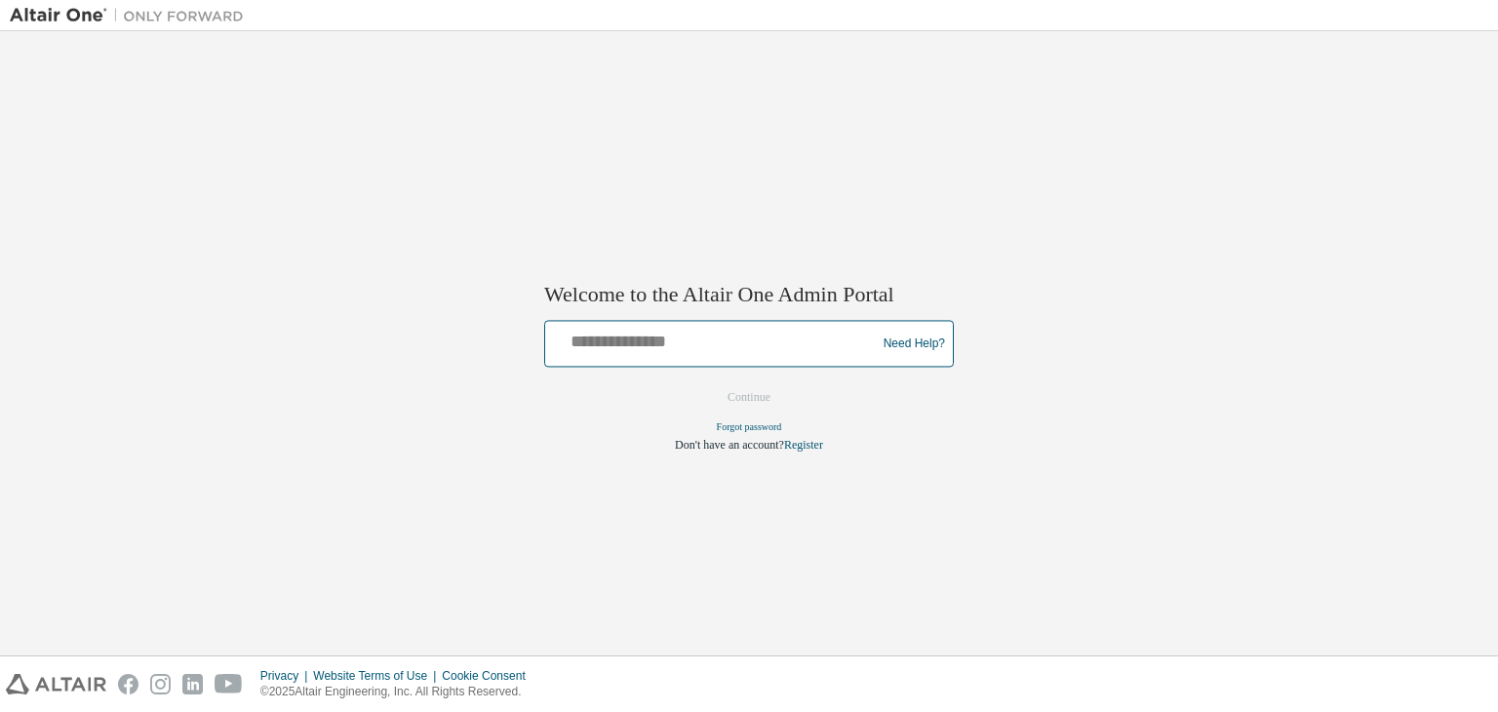
click at [760, 340] on input "text" at bounding box center [713, 340] width 321 height 28
type input "**********"
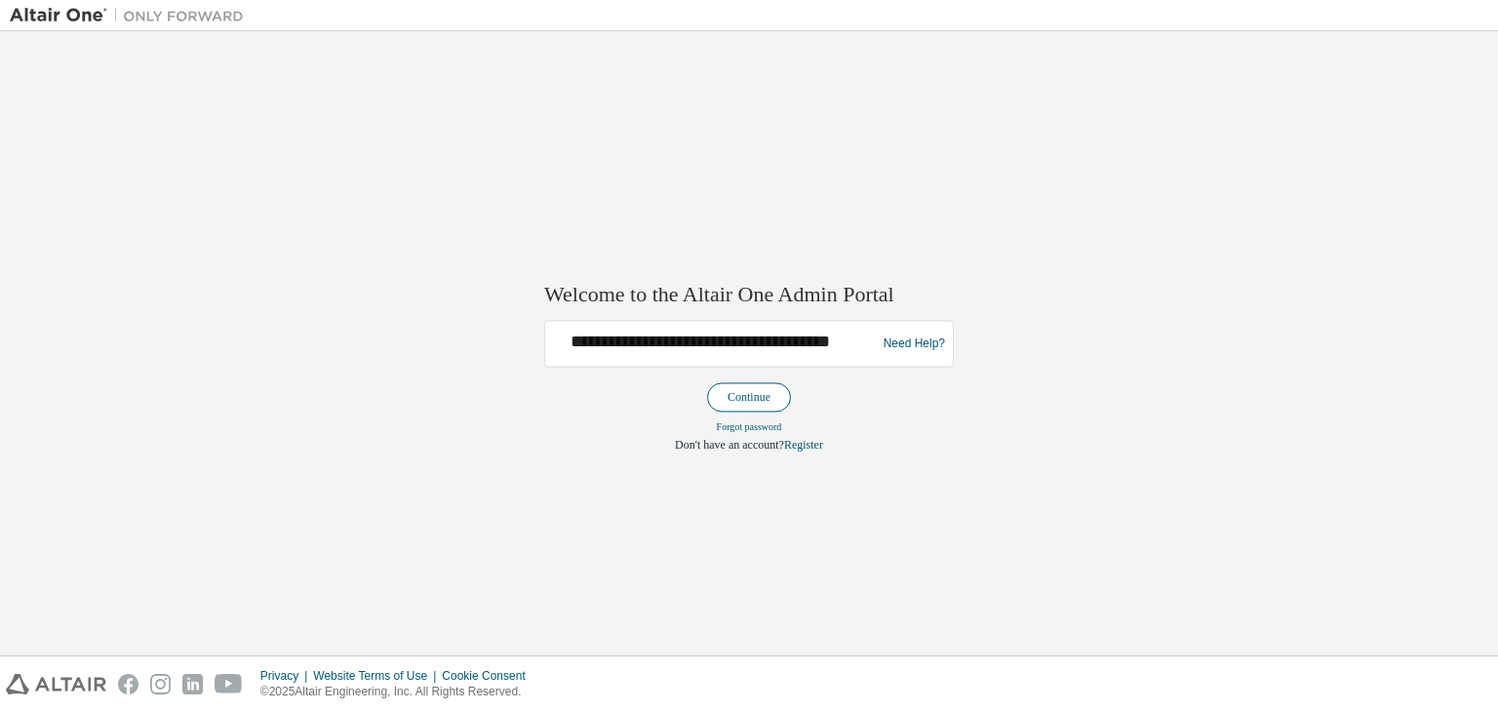
click at [738, 386] on button "Continue" at bounding box center [749, 397] width 84 height 29
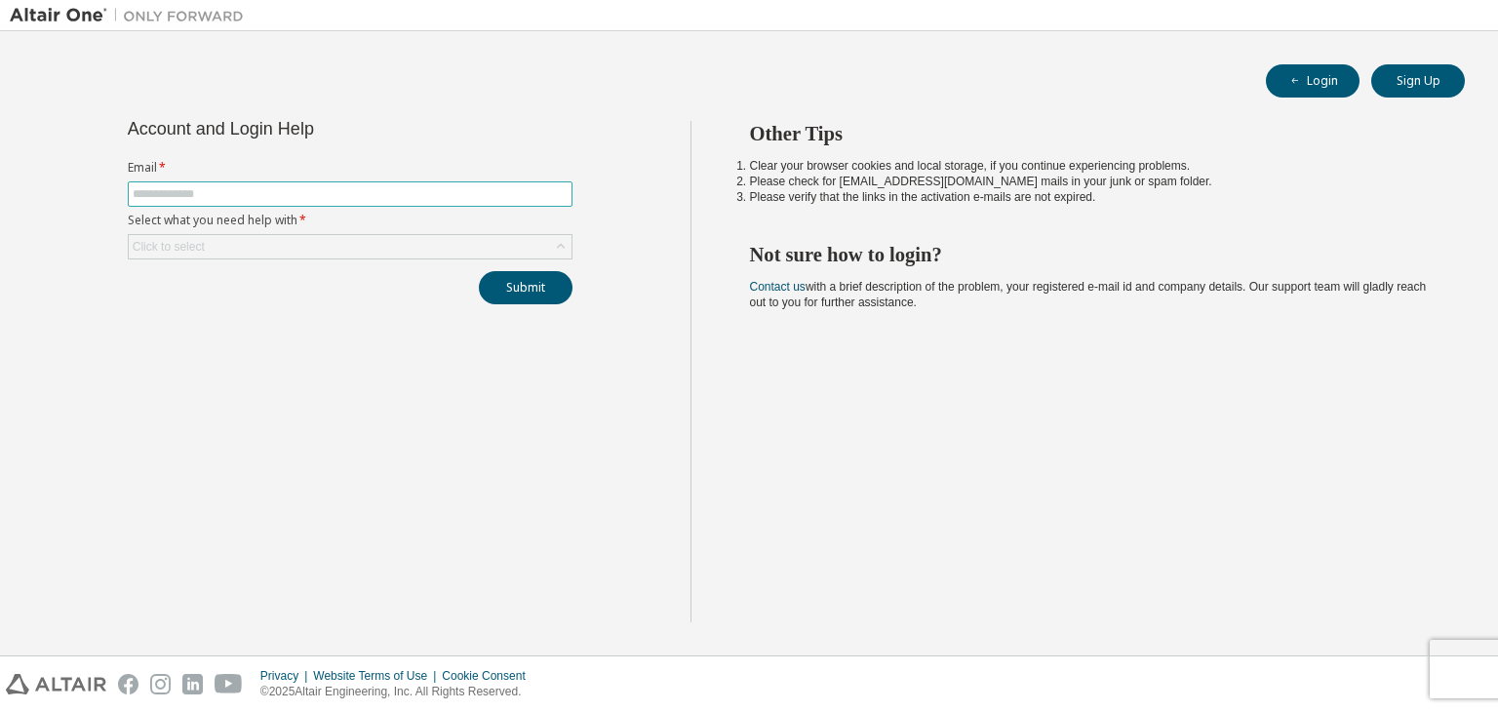
click at [460, 204] on span at bounding box center [350, 193] width 445 height 25
click at [550, 193] on input "text" at bounding box center [350, 194] width 435 height 16
type input "**********"
click at [424, 254] on div "Click to select" at bounding box center [350, 246] width 443 height 23
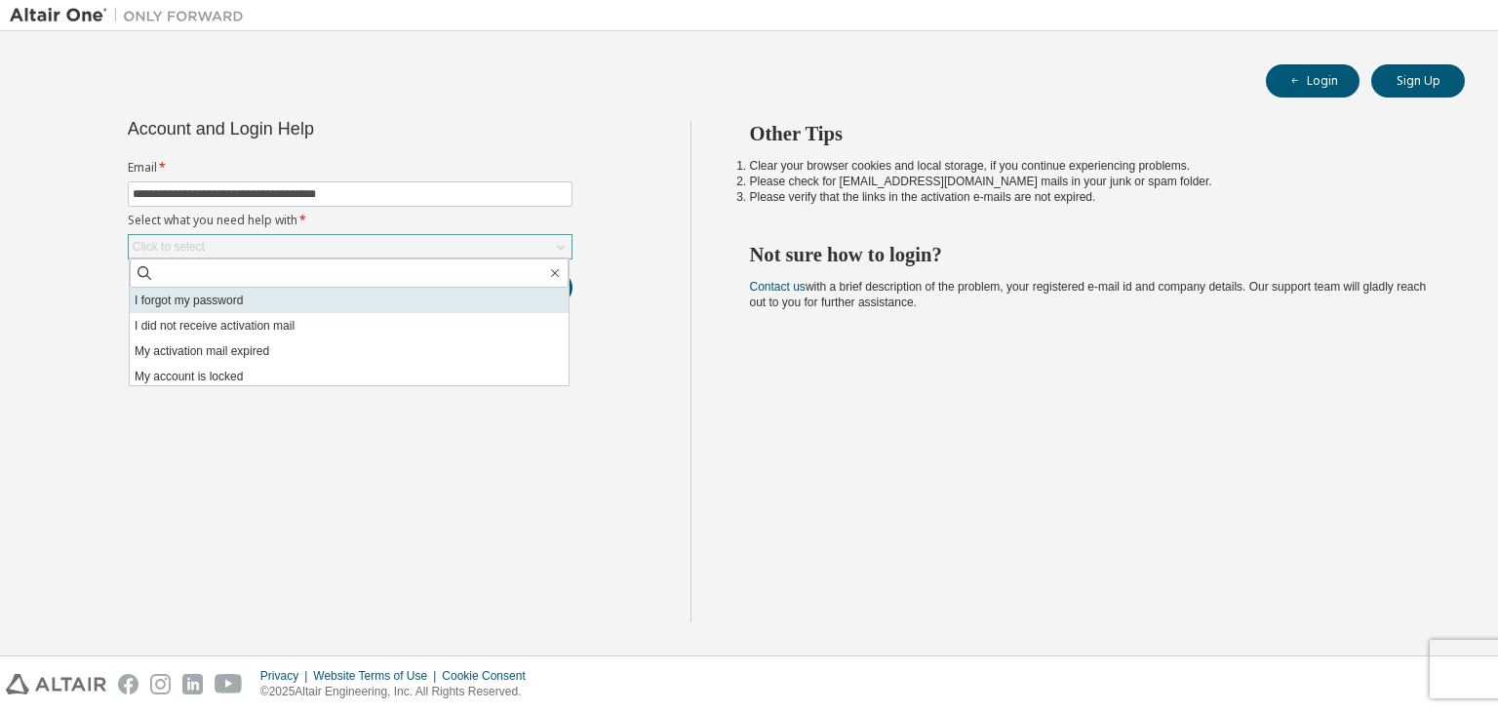
click at [422, 294] on li "I forgot my password" at bounding box center [349, 300] width 439 height 25
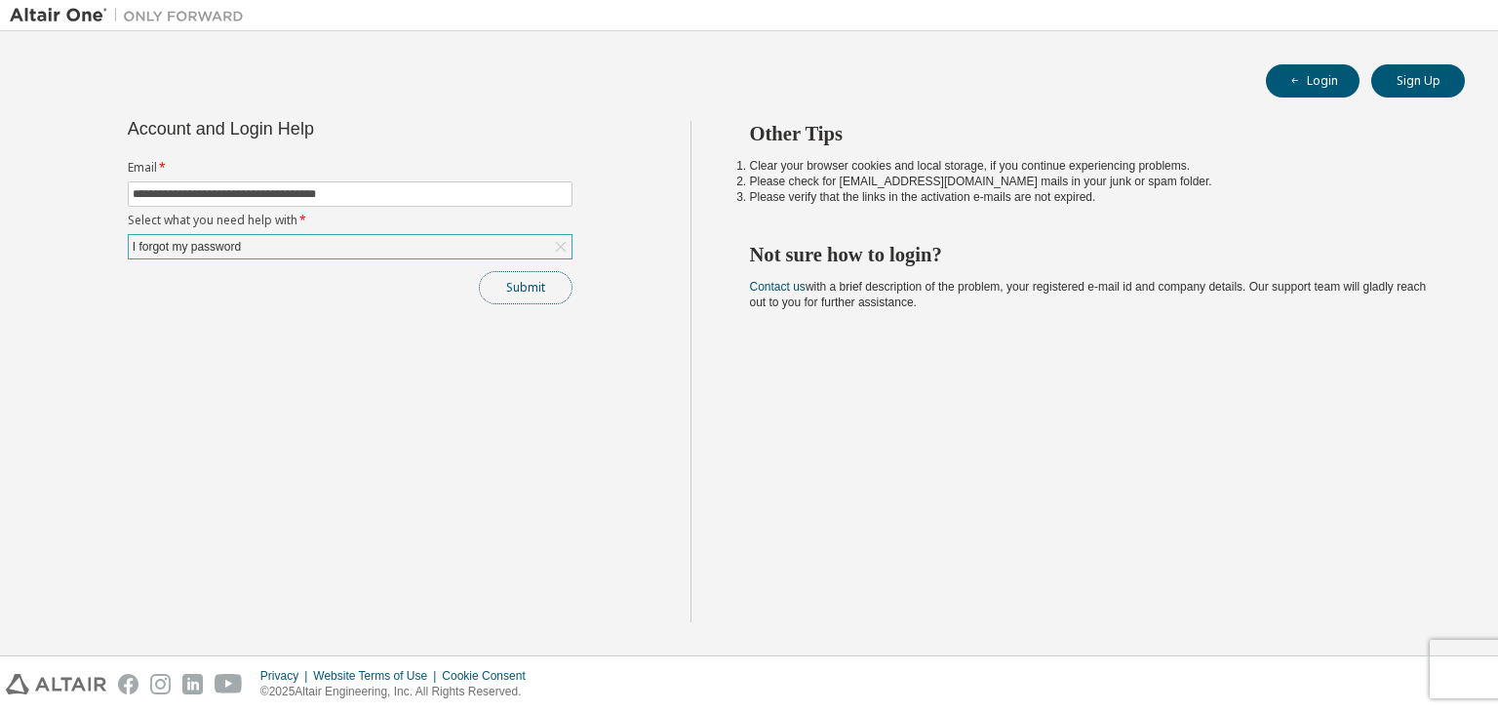
click at [561, 286] on button "Submit" at bounding box center [526, 287] width 94 height 33
